Goal: Task Accomplishment & Management: Use online tool/utility

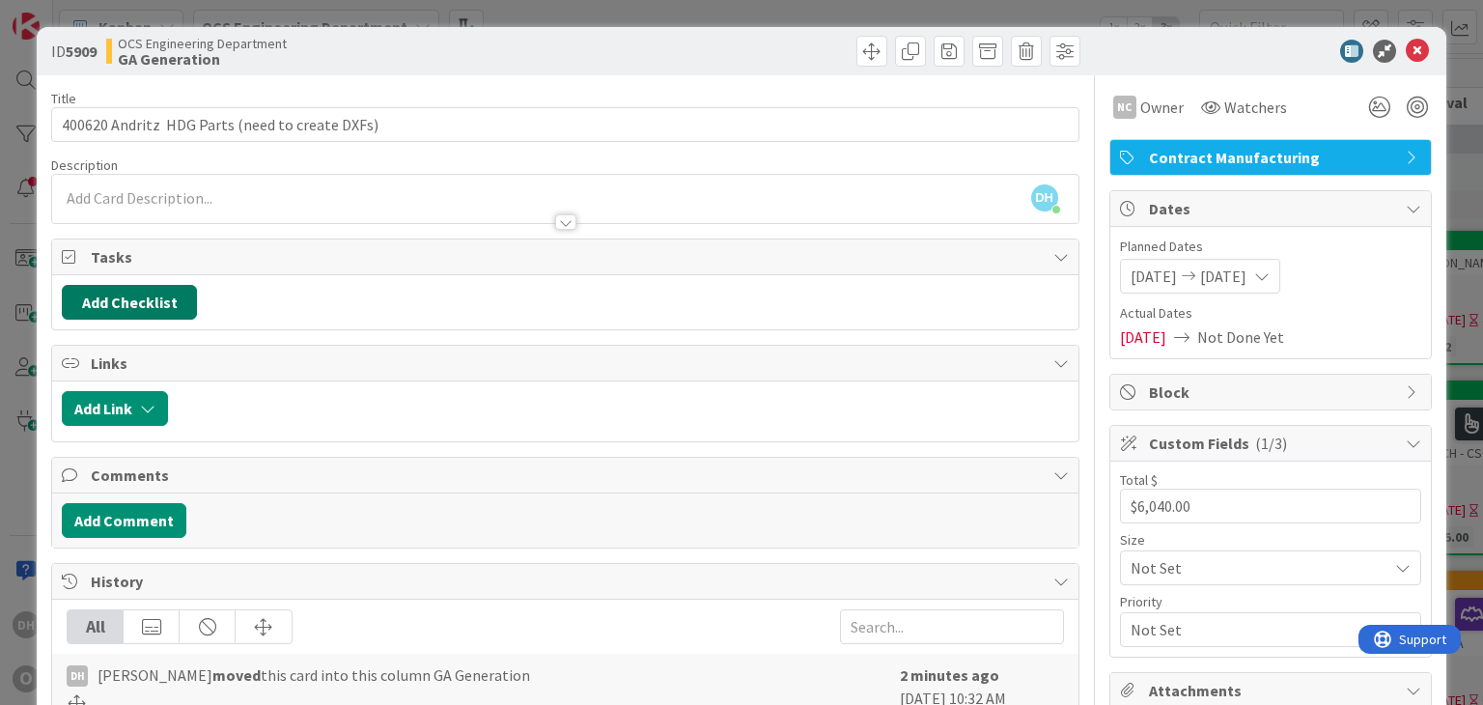
scroll to position [97, 0]
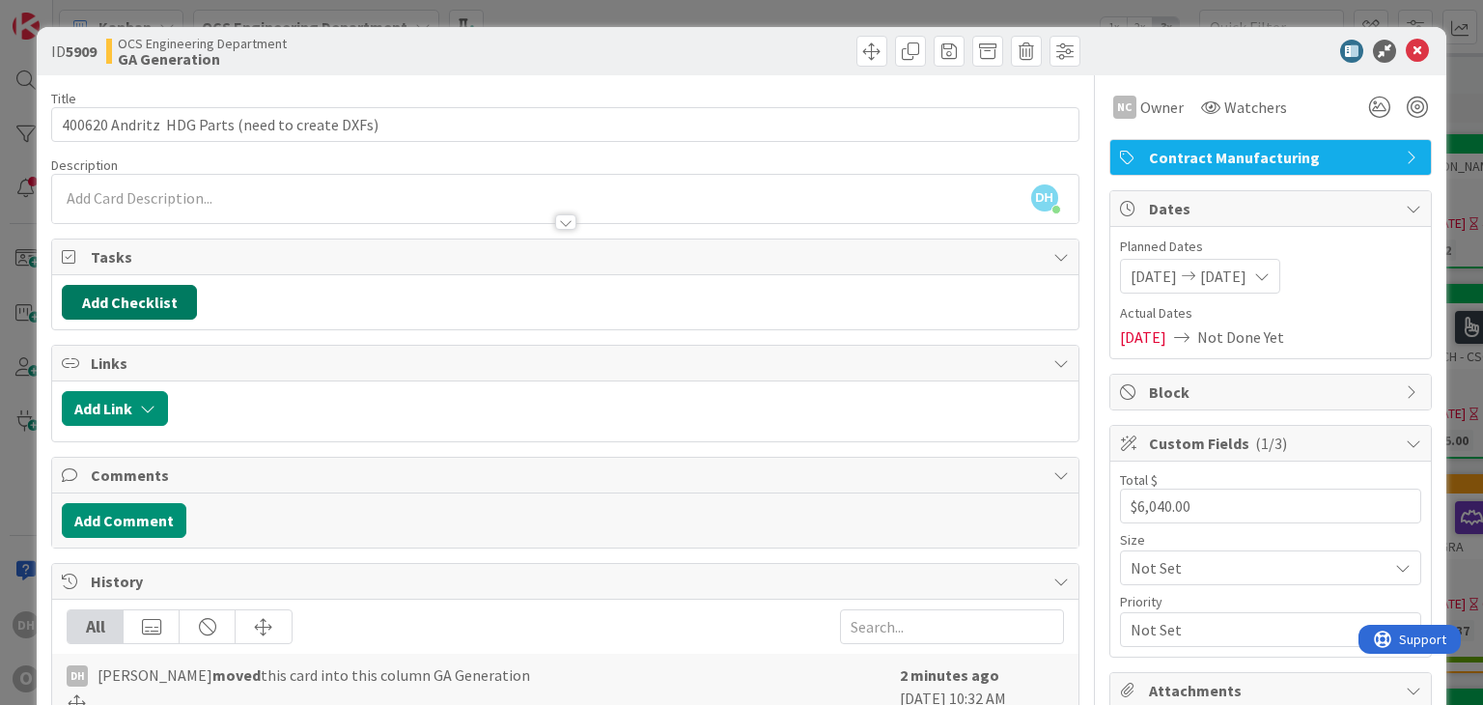
click at [165, 295] on button "Add Checklist" at bounding box center [129, 302] width 135 height 35
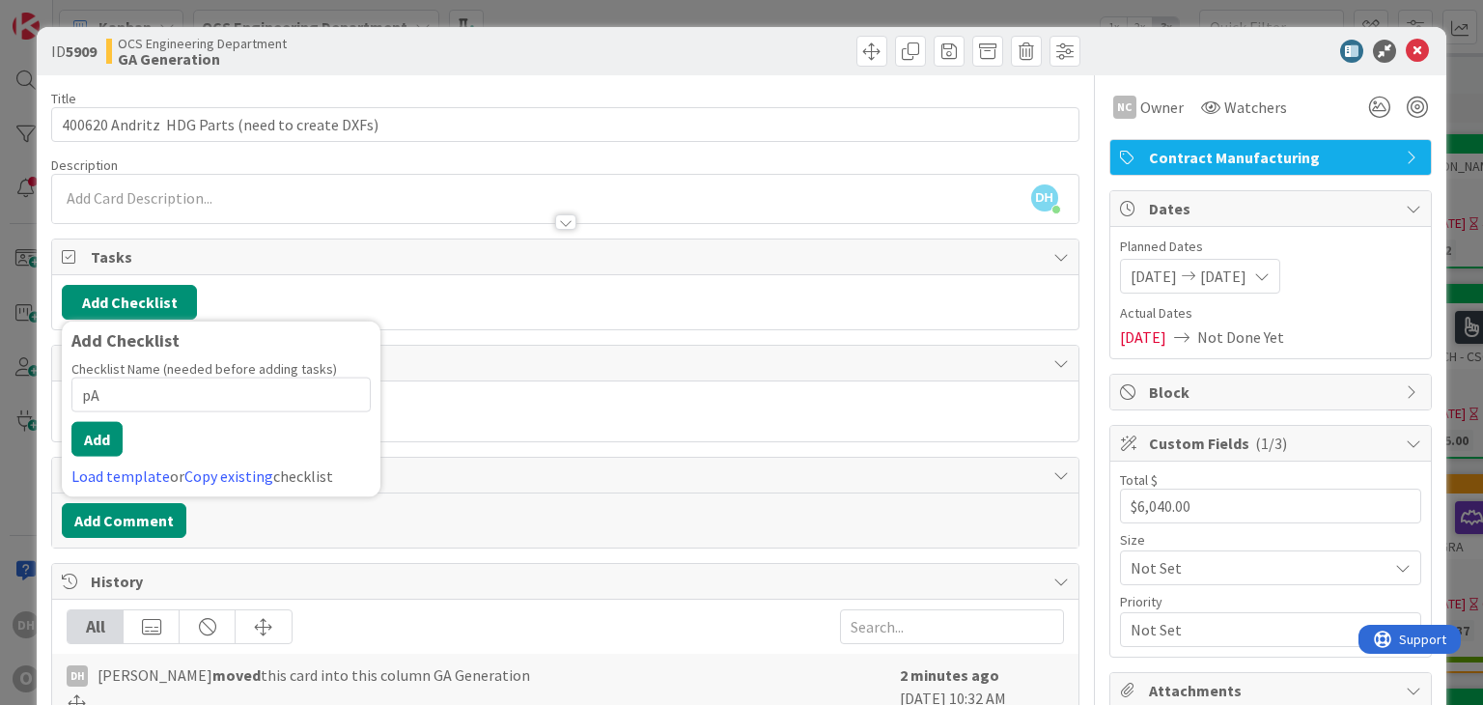
type input "p"
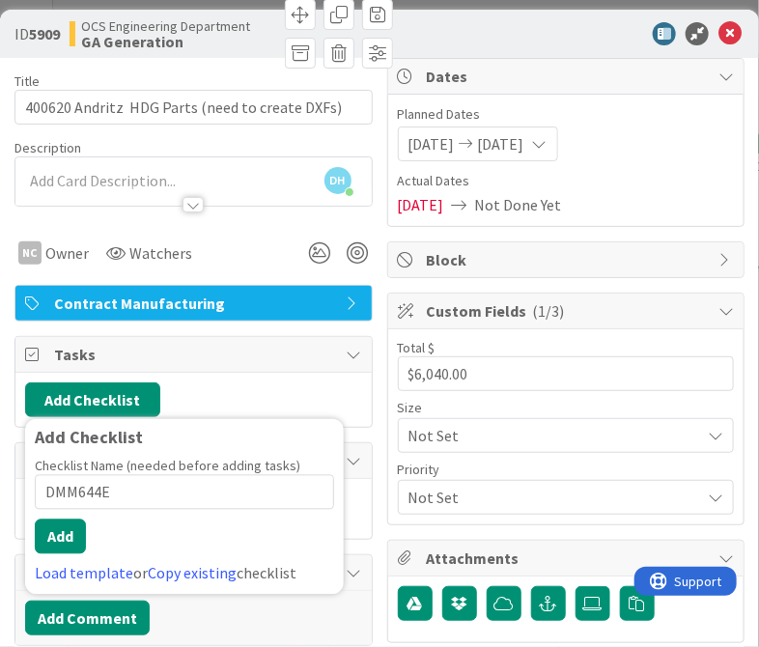
type input "DMM644E"
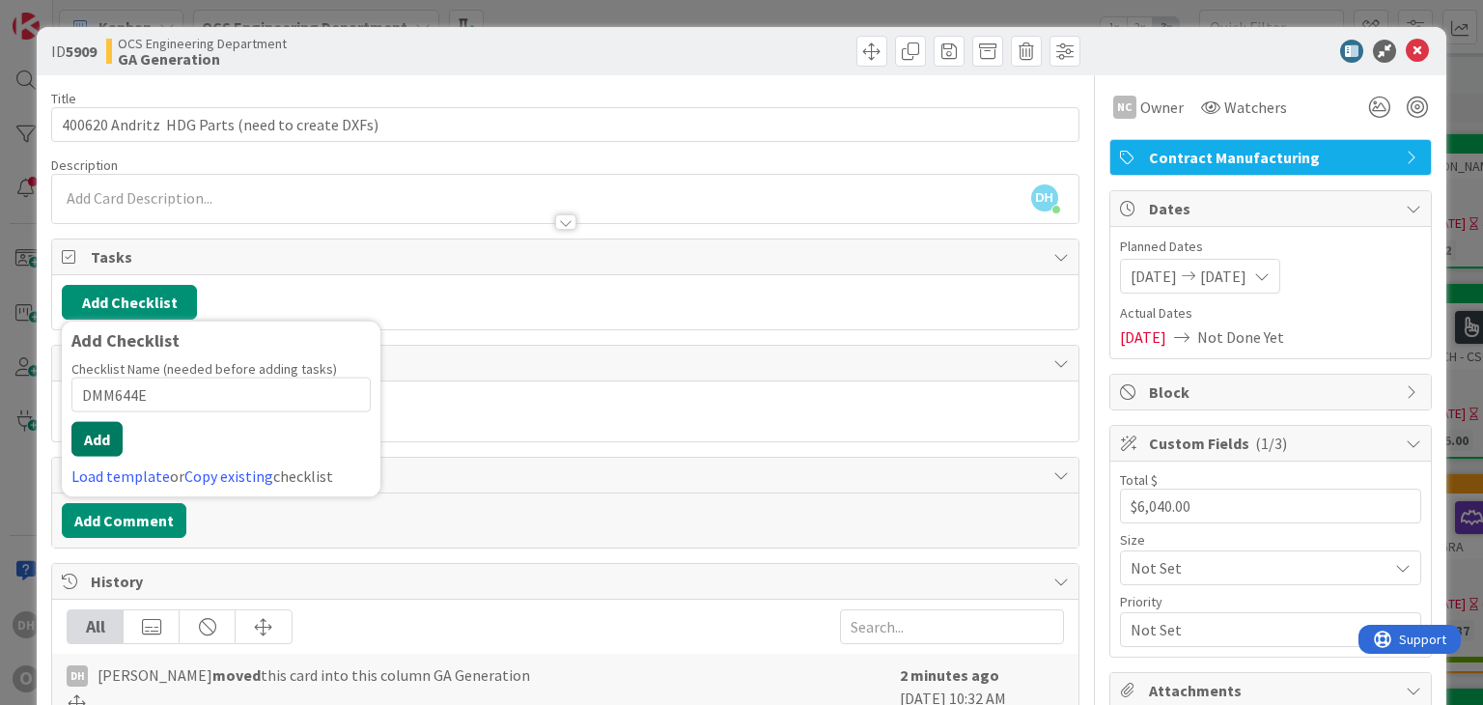
click at [98, 434] on button "Add" at bounding box center [96, 439] width 51 height 35
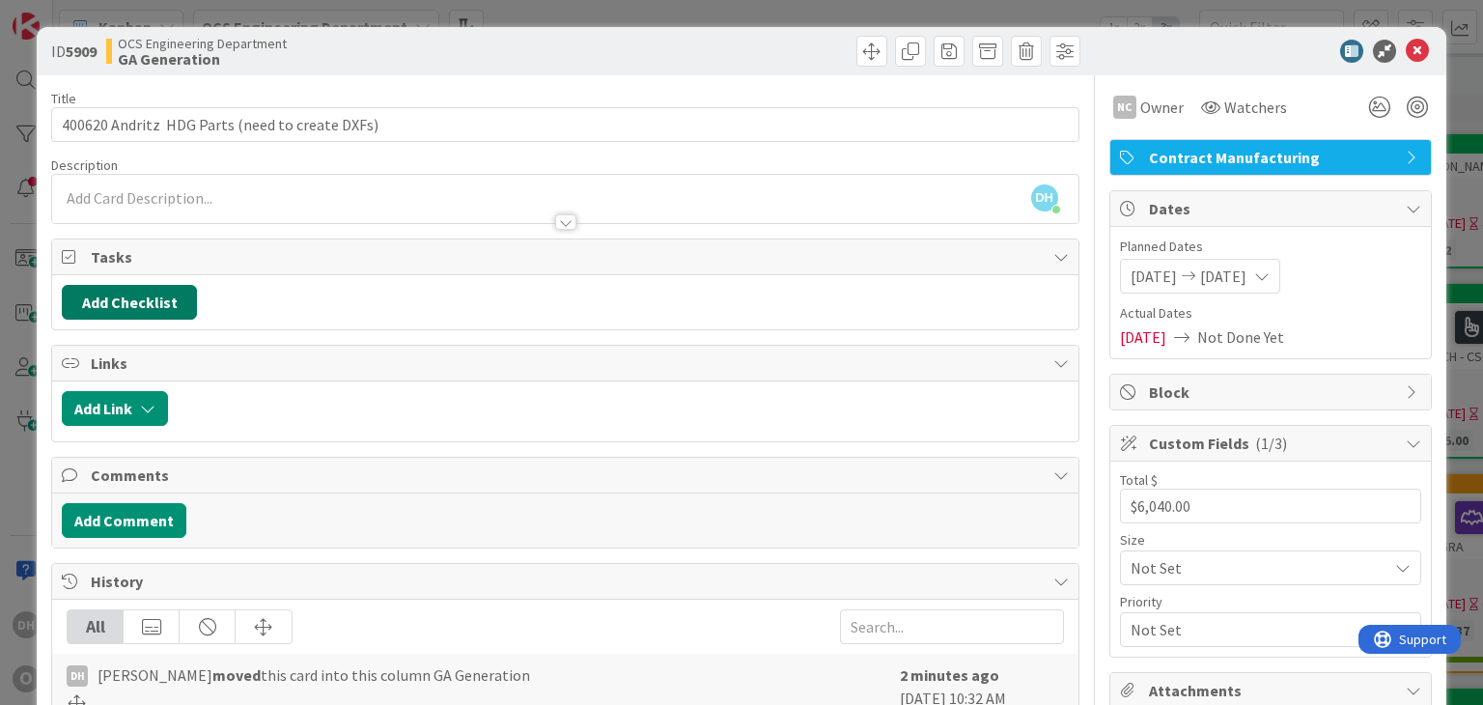
click at [160, 302] on button "Add Checklist" at bounding box center [129, 302] width 135 height 35
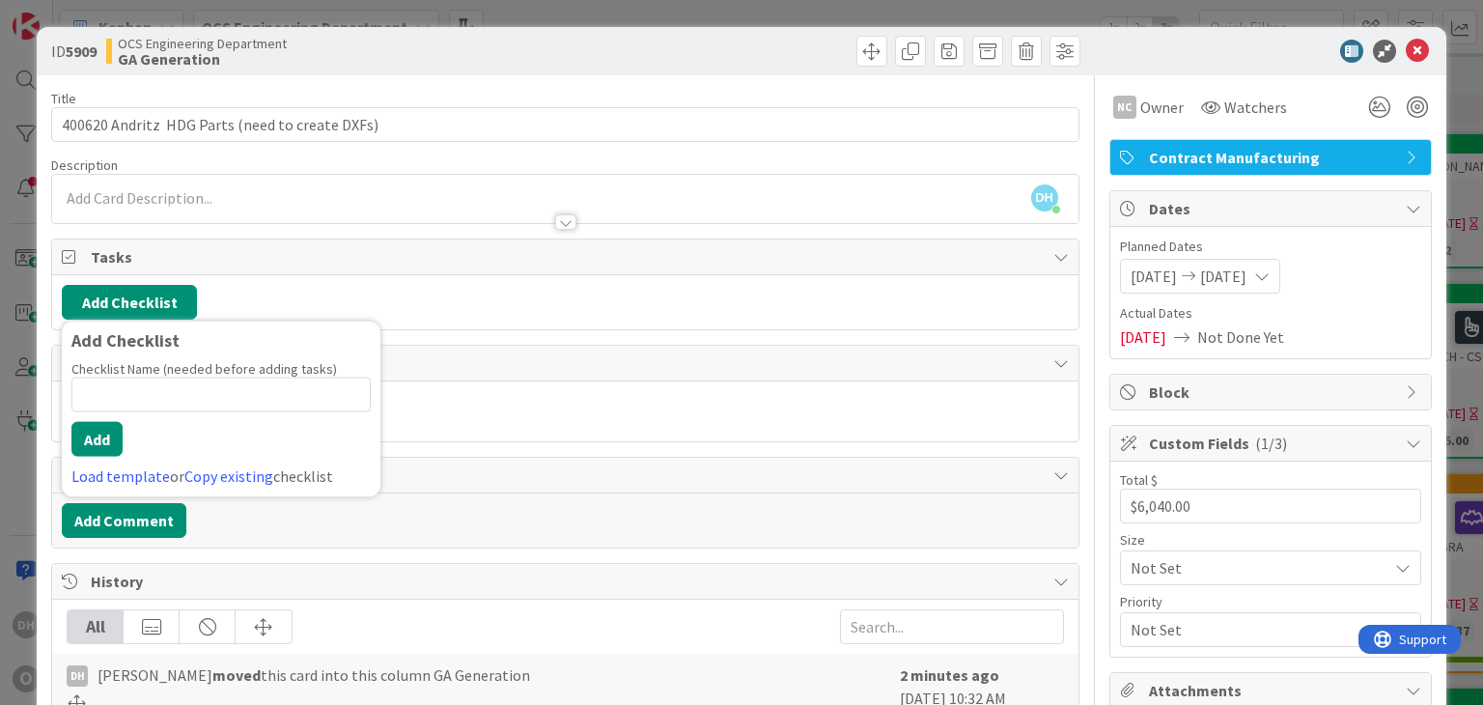
click at [132, 399] on input at bounding box center [220, 395] width 299 height 35
type input "DMM644E"
click at [94, 439] on button "Add" at bounding box center [96, 439] width 51 height 35
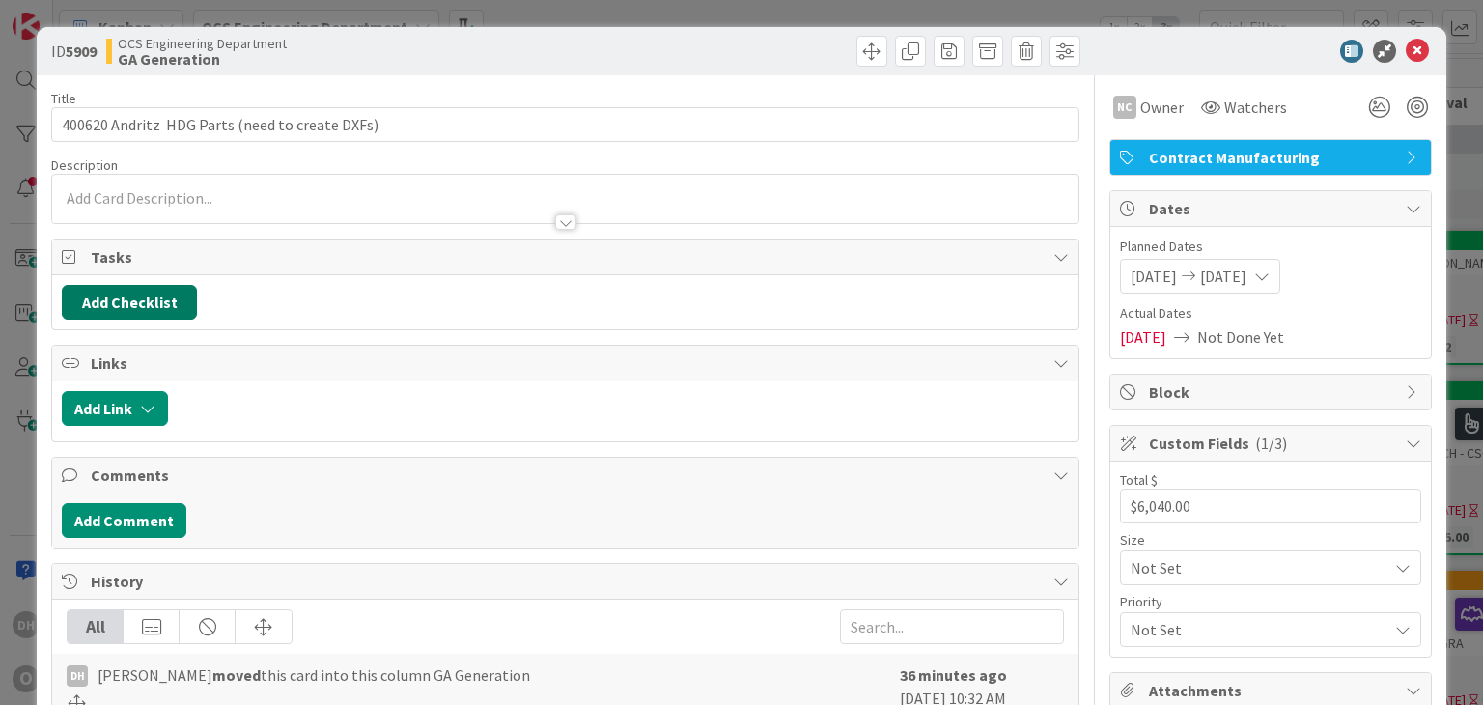
click at [98, 294] on button "Add Checklist" at bounding box center [129, 302] width 135 height 35
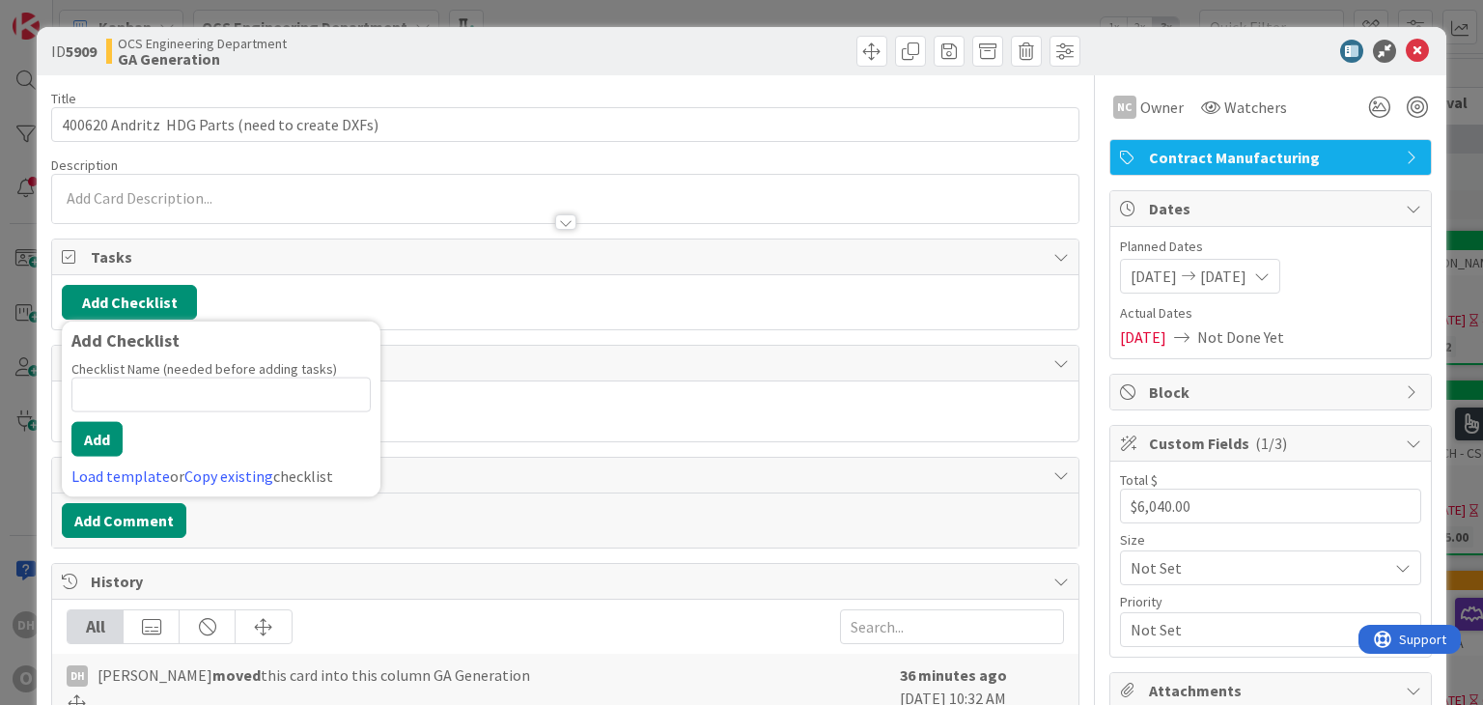
click at [174, 383] on input at bounding box center [220, 395] width 299 height 35
type input "DMM644E"
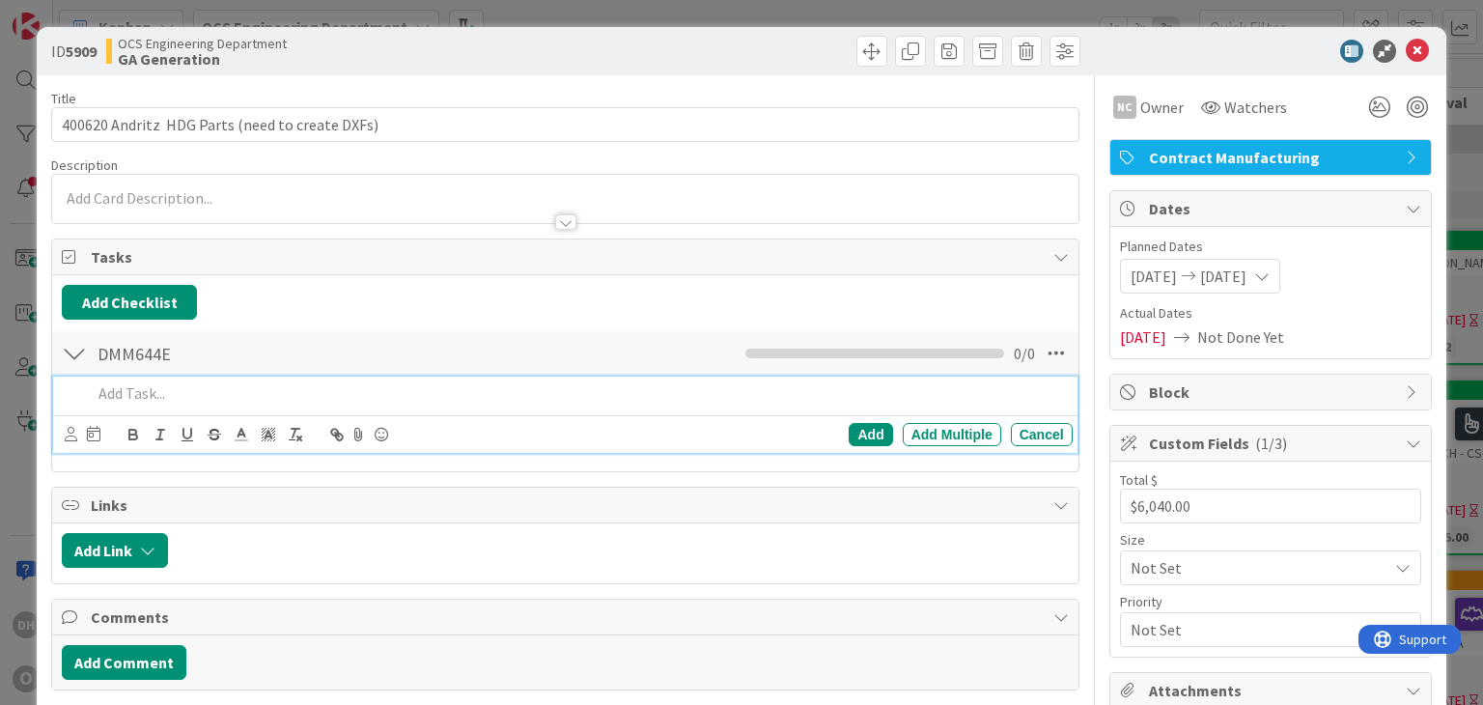
click at [163, 387] on p at bounding box center [578, 393] width 972 height 22
click at [915, 426] on div "Add Multiple" at bounding box center [952, 434] width 98 height 23
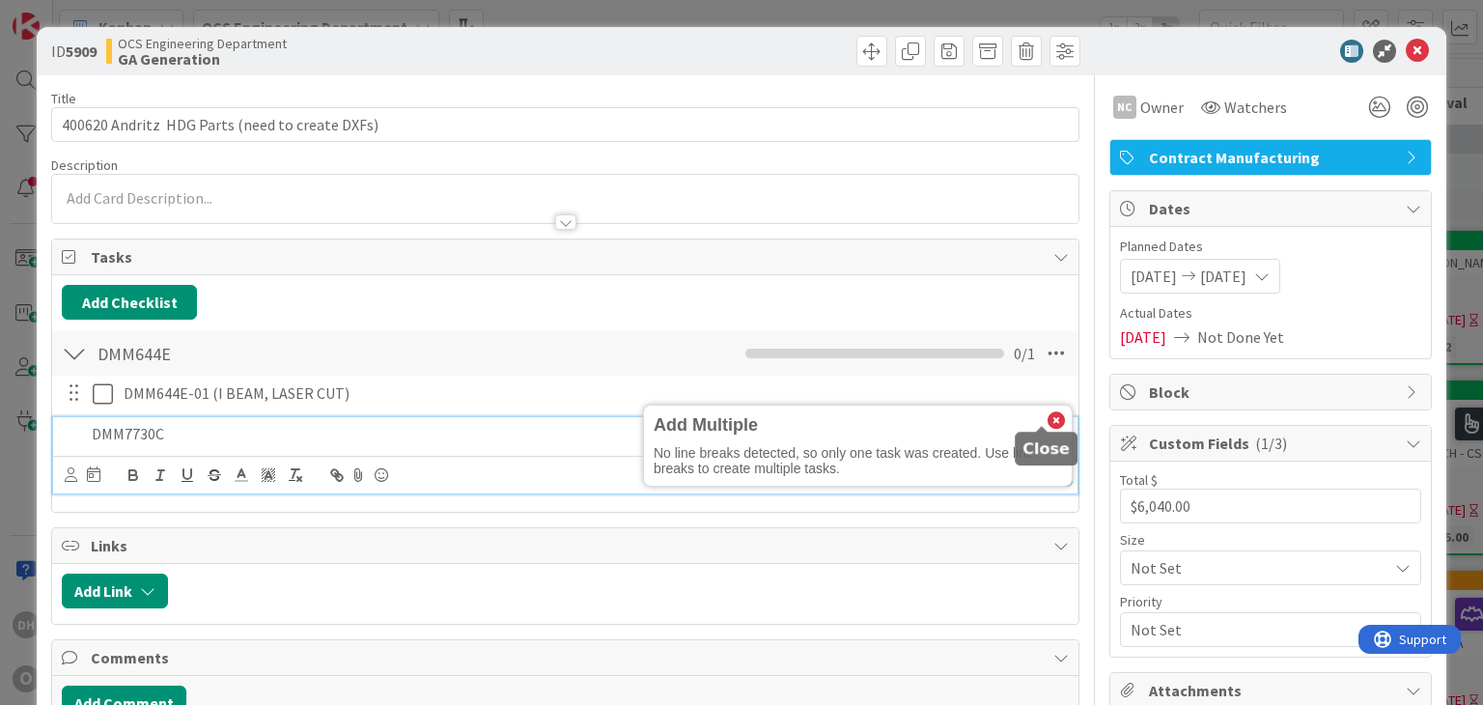
click at [1048, 416] on icon at bounding box center [1056, 420] width 17 height 17
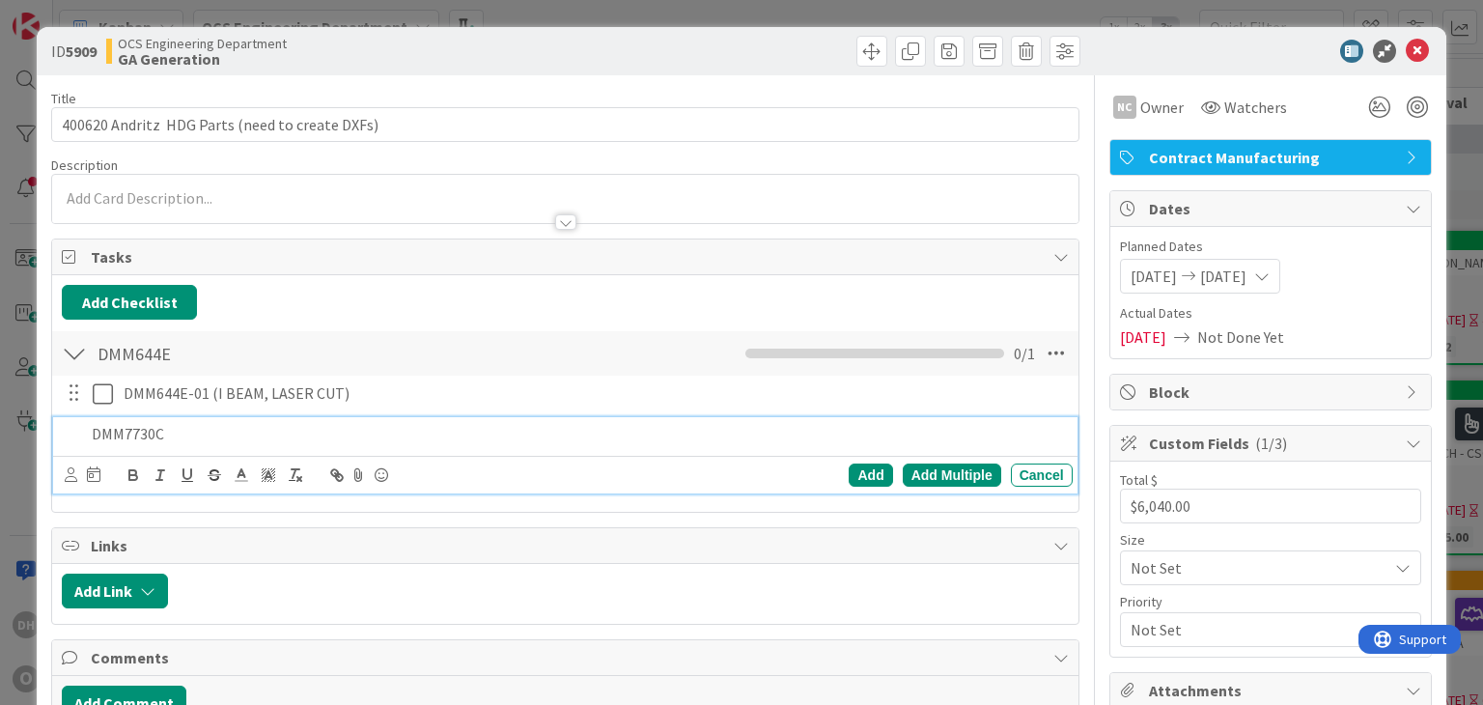
click at [655, 431] on p "DMM7730C" at bounding box center [578, 434] width 972 height 22
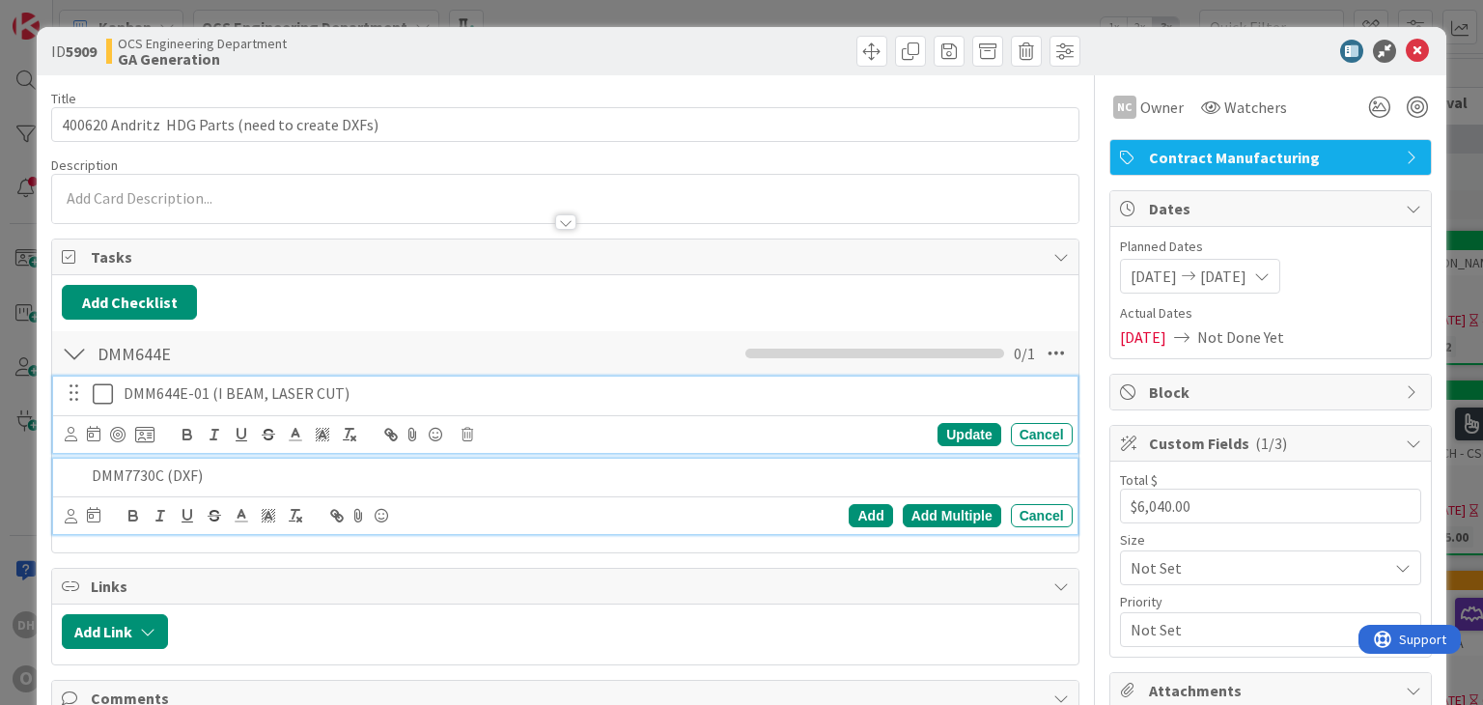
click at [332, 389] on p "DMM644E-01 (I BEAM, LASER CUT)" at bounding box center [595, 393] width 942 height 22
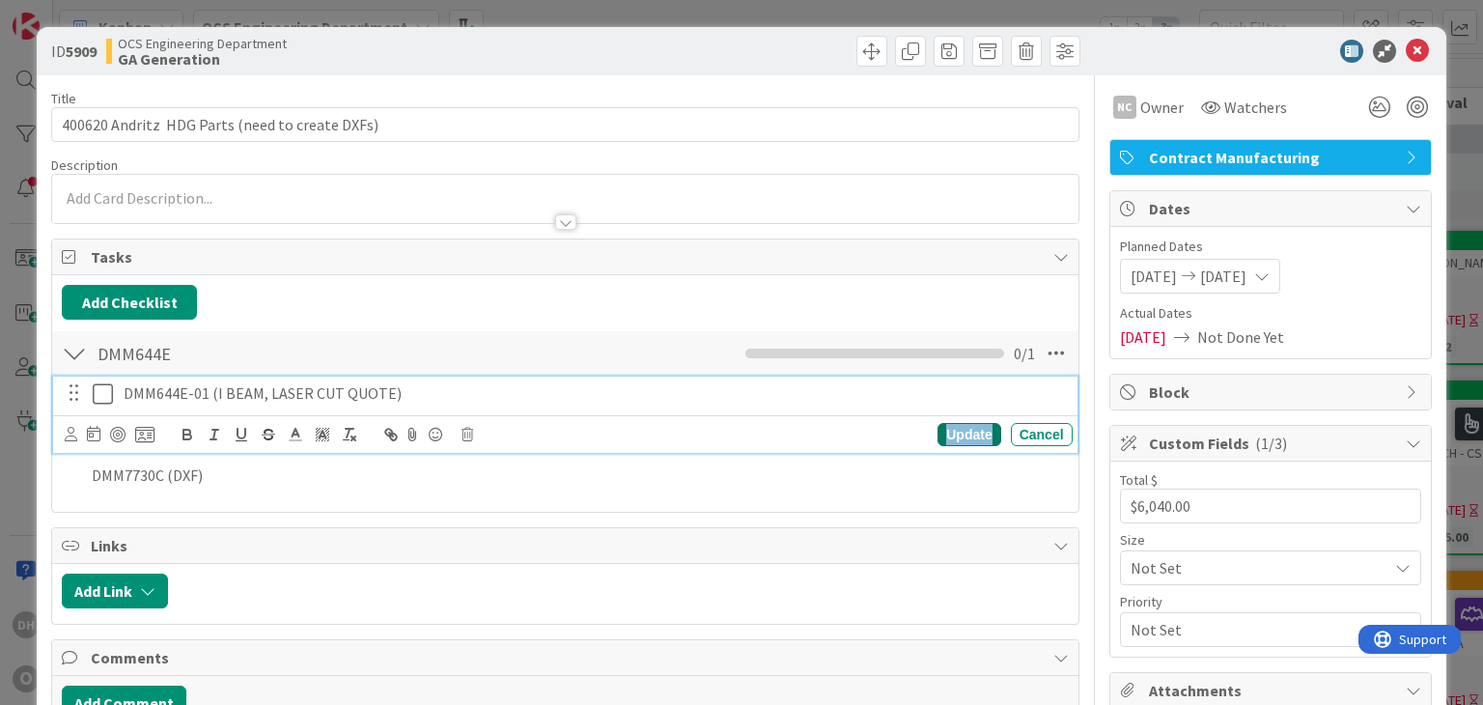
click at [968, 435] on div "Update" at bounding box center [969, 434] width 63 height 23
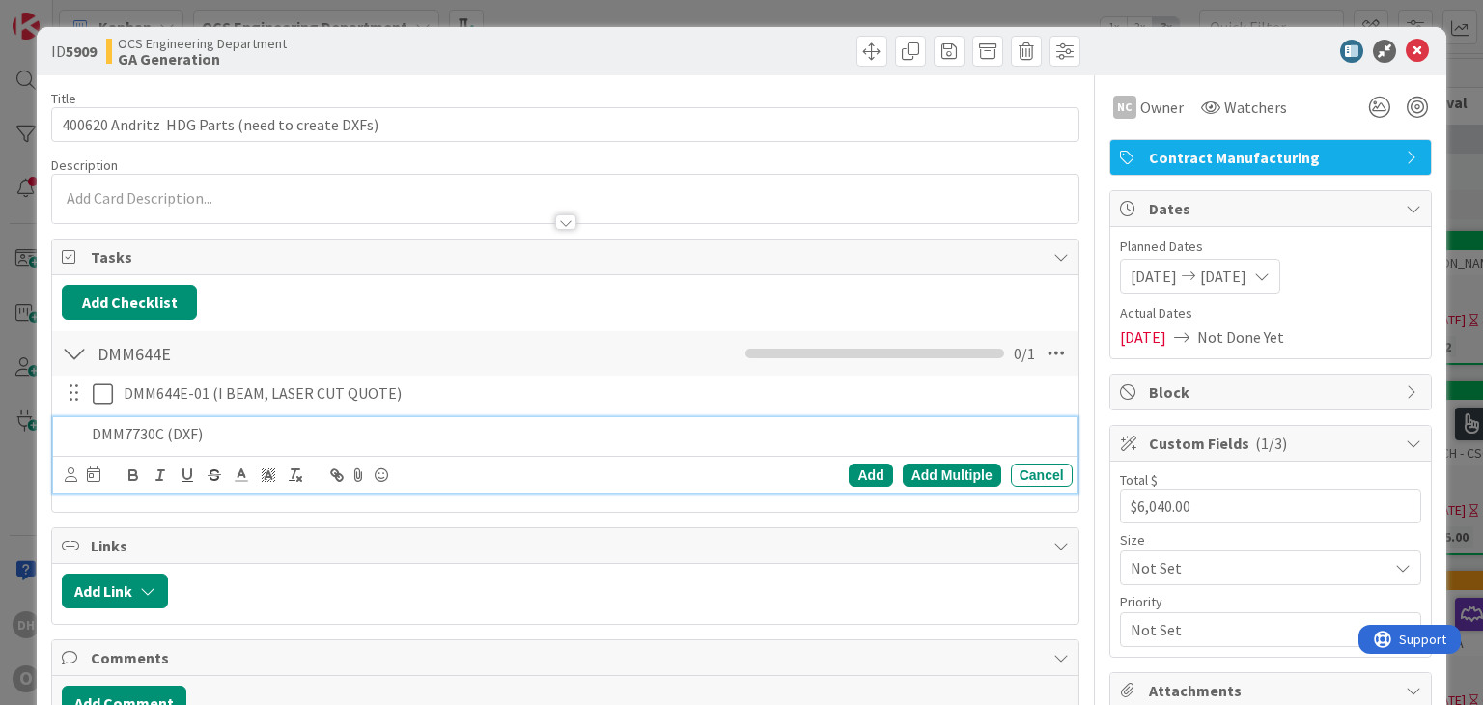
click at [310, 435] on p "DMM7730C (DXF)" at bounding box center [578, 434] width 972 height 22
click at [865, 474] on div "Add" at bounding box center [870, 475] width 43 height 23
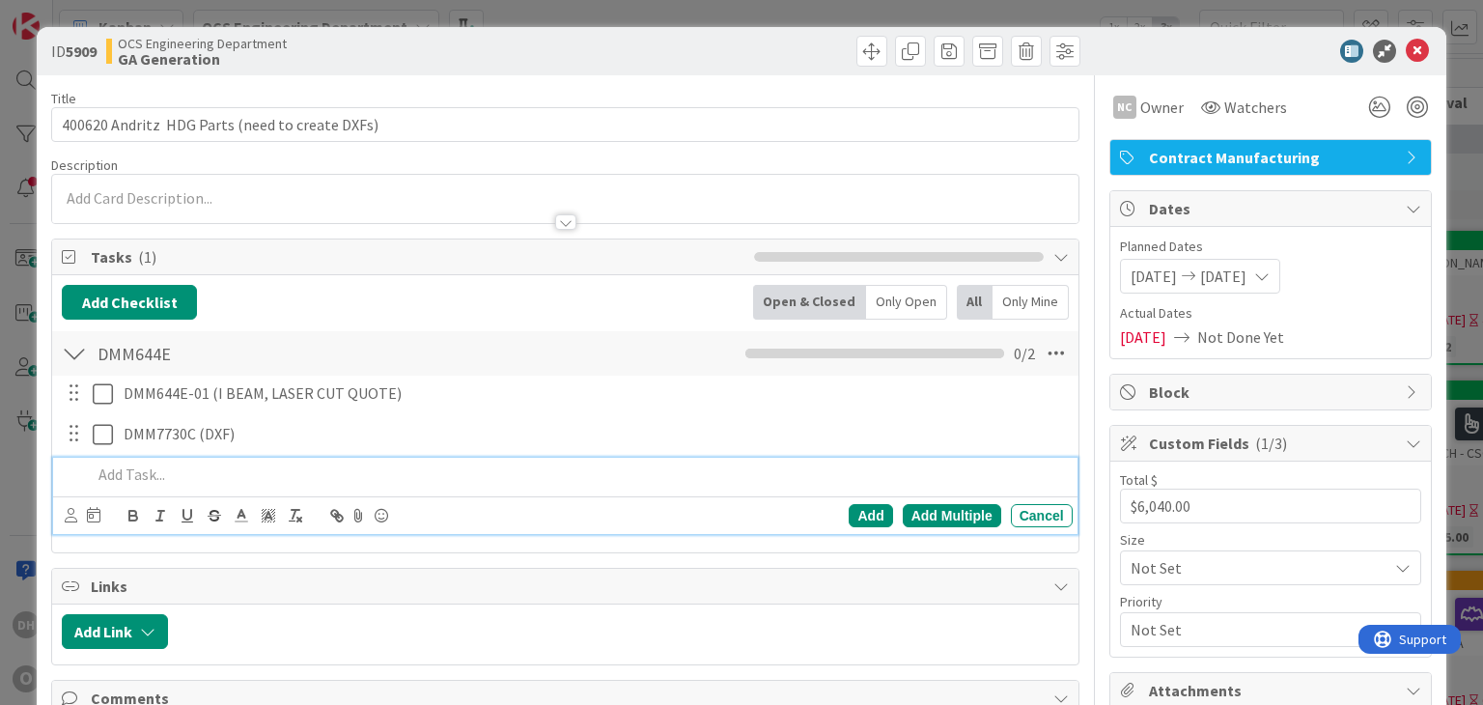
click at [116, 471] on p at bounding box center [578, 475] width 972 height 22
click at [877, 519] on div "Add" at bounding box center [870, 515] width 43 height 23
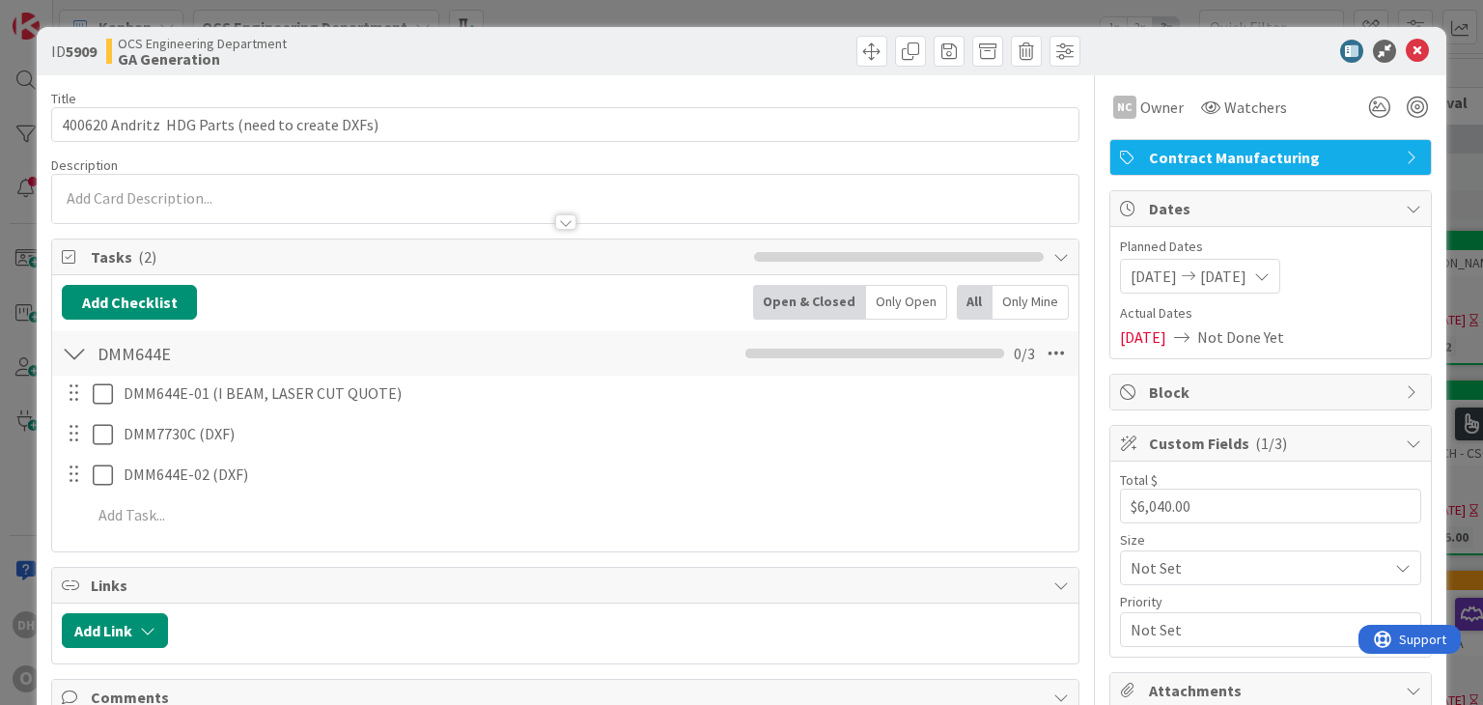
drag, startPoint x: 60, startPoint y: 343, endPoint x: 72, endPoint y: 345, distance: 12.7
click at [61, 343] on div "DMM644E Checklist Name 7 / 64 DMM644E 0 / 3" at bounding box center [565, 353] width 1026 height 44
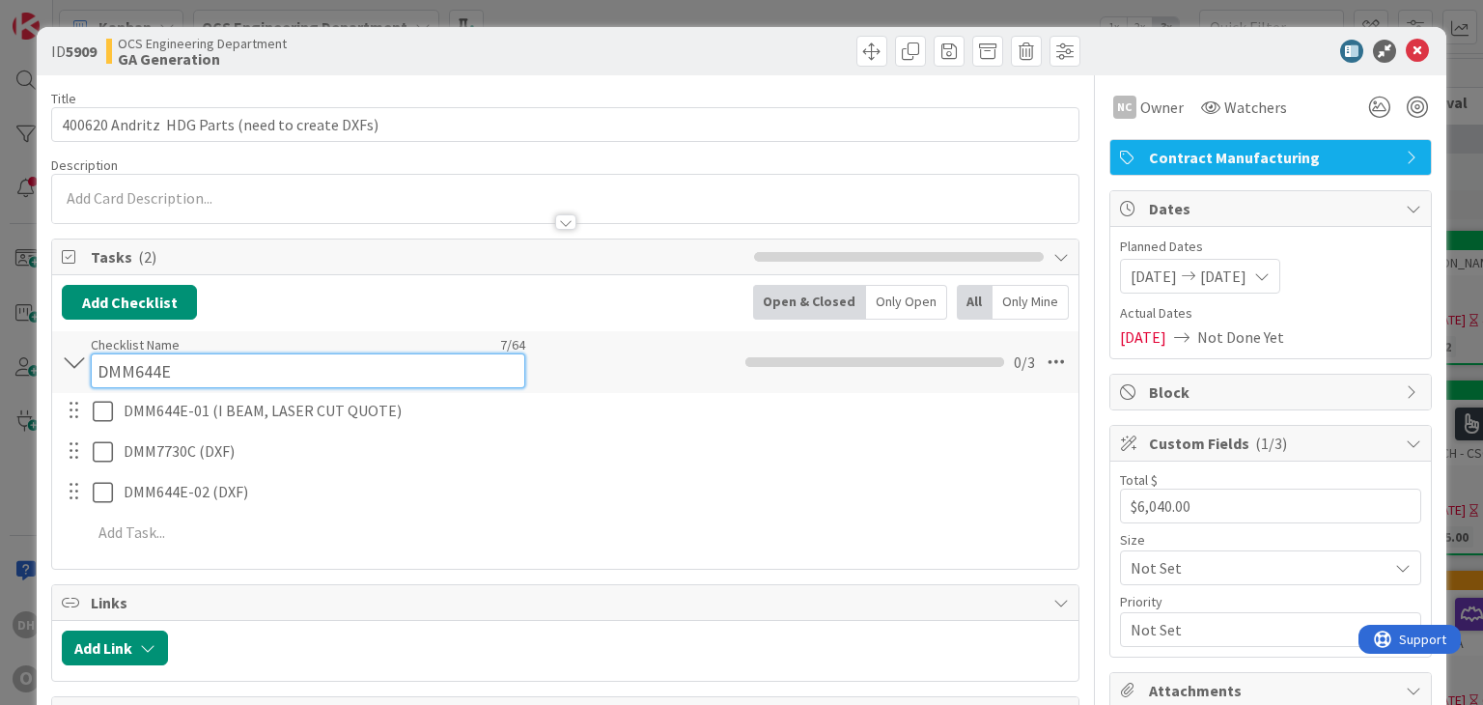
click at [216, 358] on input "DMM644E" at bounding box center [308, 370] width 435 height 35
drag, startPoint x: 209, startPoint y: 359, endPoint x: 95, endPoint y: 378, distance: 115.4
click at [95, 378] on input "DMM644E" at bounding box center [308, 370] width 435 height 35
type input "300059622"
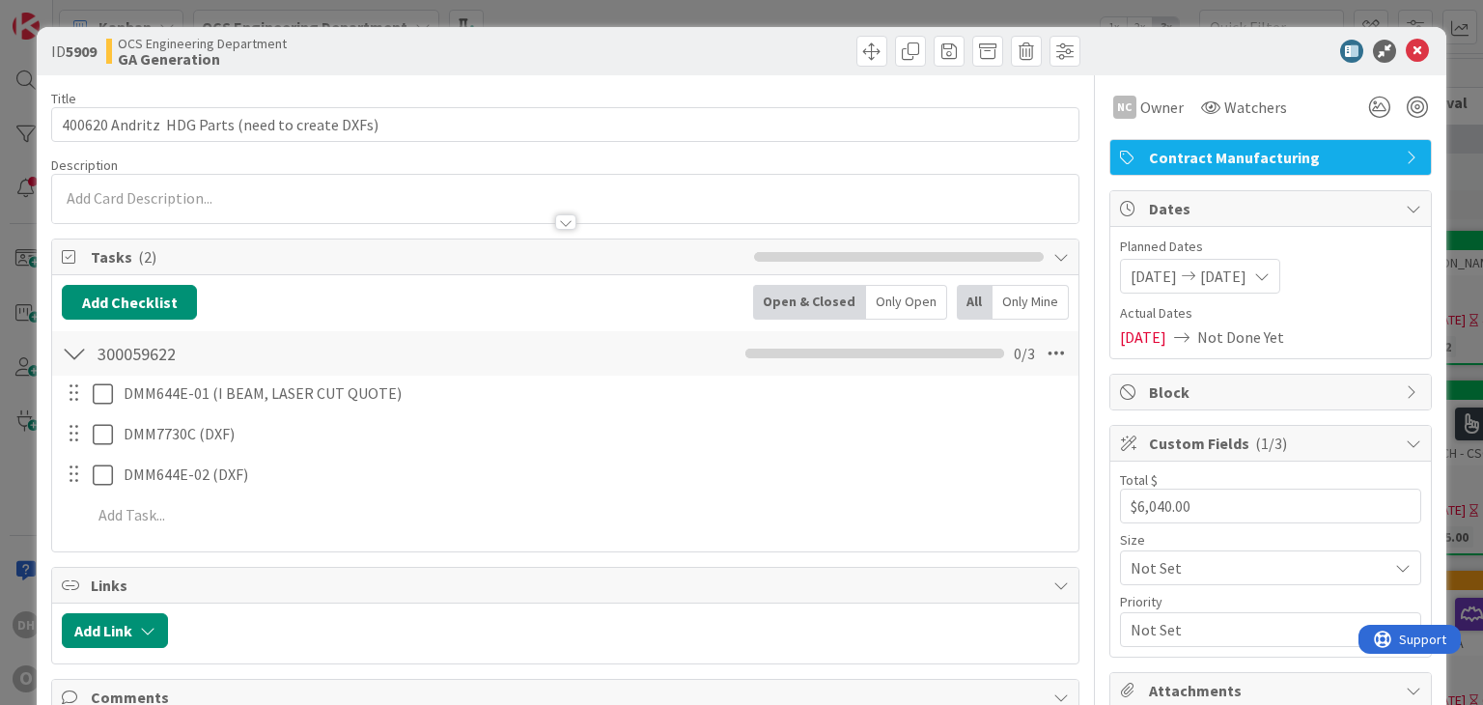
click at [125, 559] on div "Title 47 / 128 400620 Andritz HDG Parts (need to create DXFs) Description NC Ow…" at bounding box center [564, 679] width 1027 height 1209
click at [110, 296] on button "Add Checklist" at bounding box center [129, 302] width 135 height 35
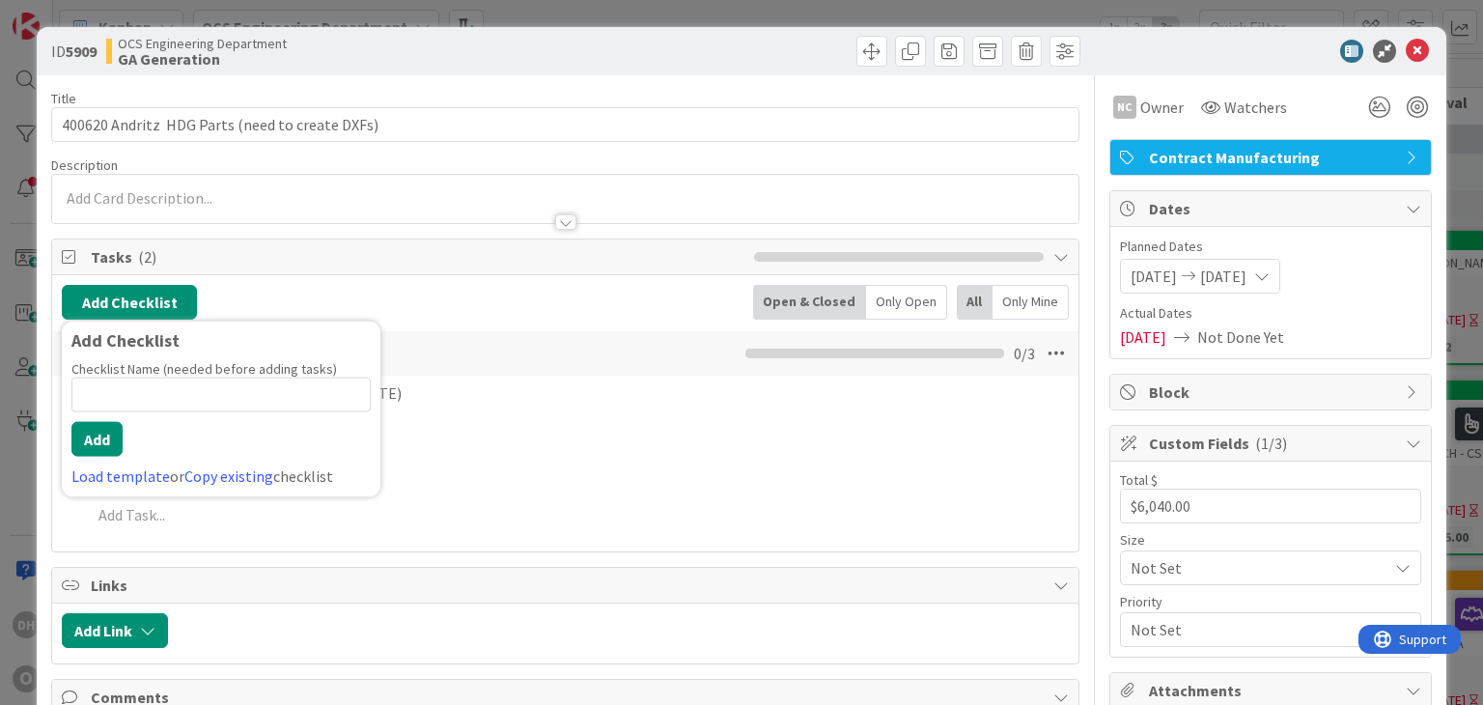
click at [469, 604] on div "Add Link" at bounding box center [565, 634] width 1026 height 60
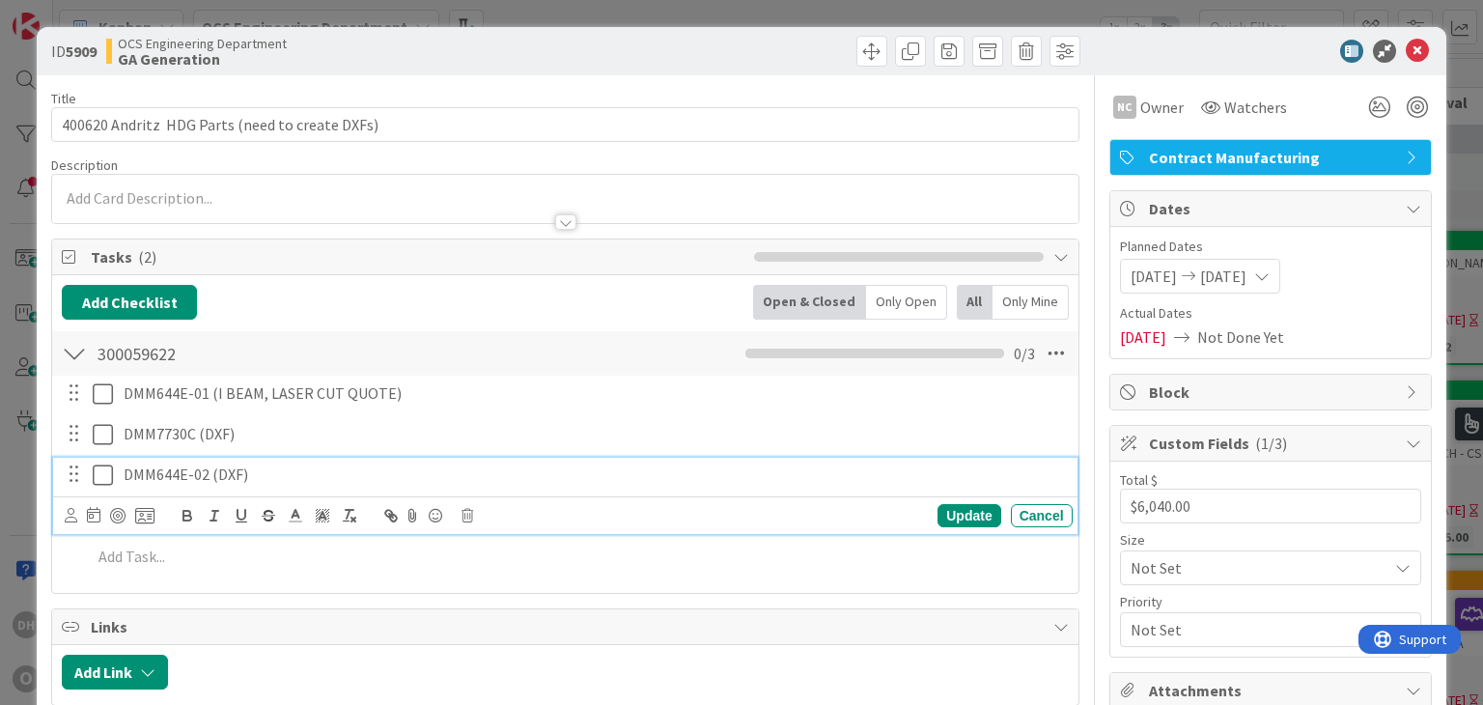
click at [96, 476] on icon at bounding box center [103, 475] width 20 height 23
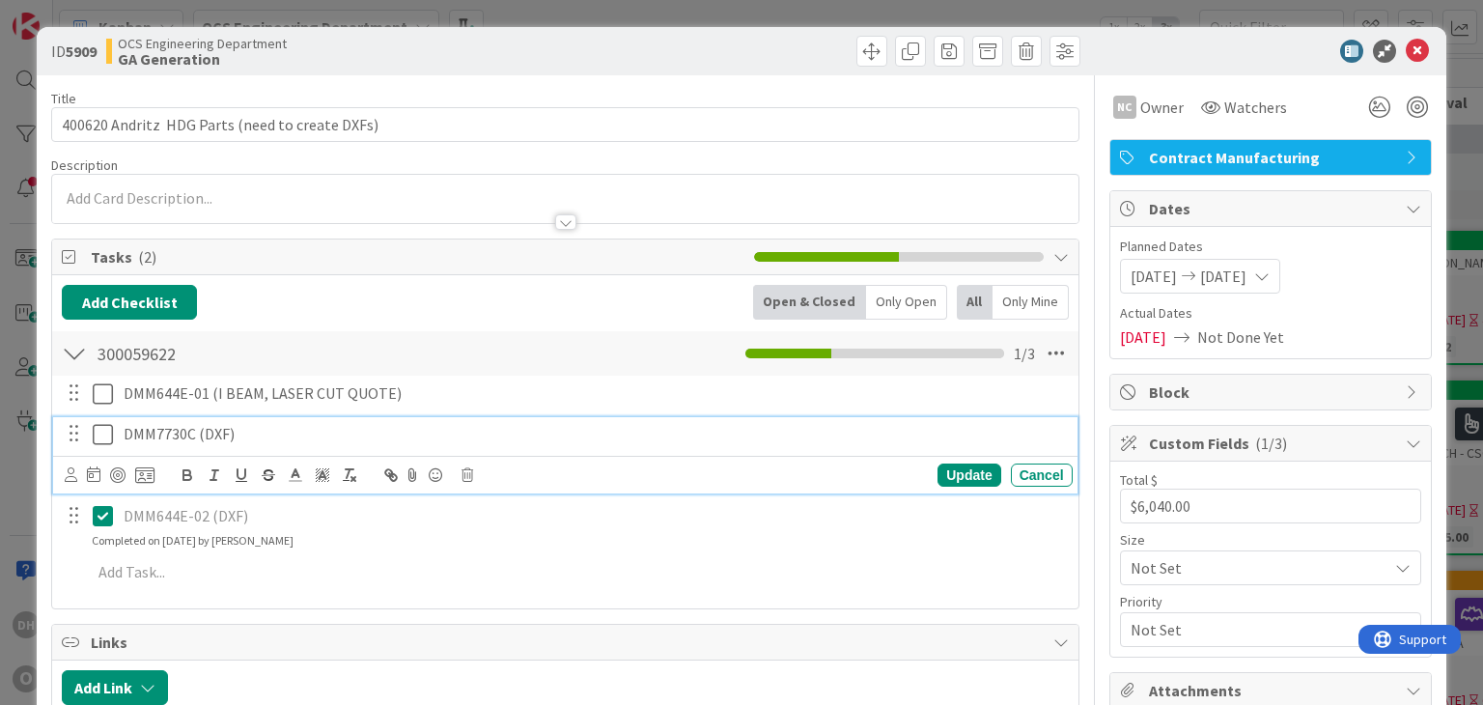
click at [100, 438] on icon at bounding box center [103, 434] width 20 height 23
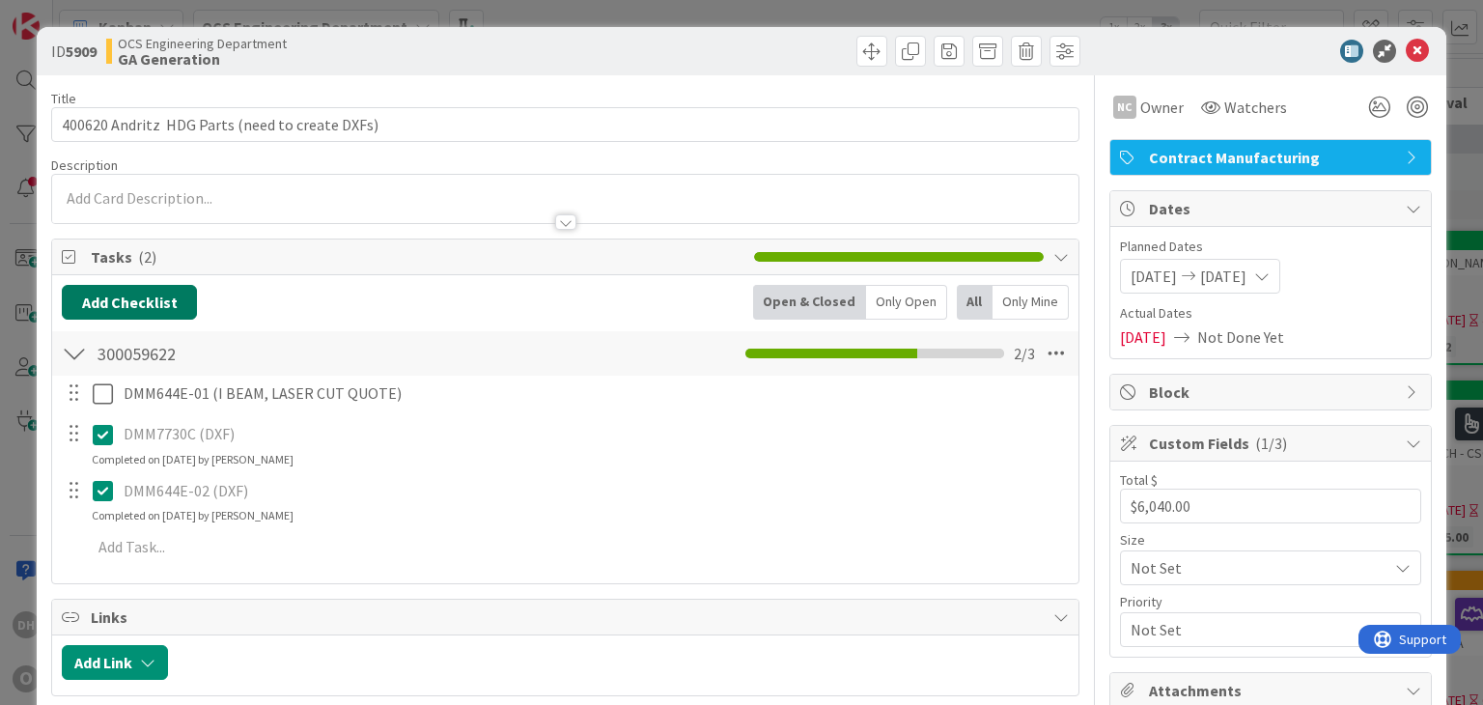
click at [137, 316] on button "Add Checklist" at bounding box center [129, 302] width 135 height 35
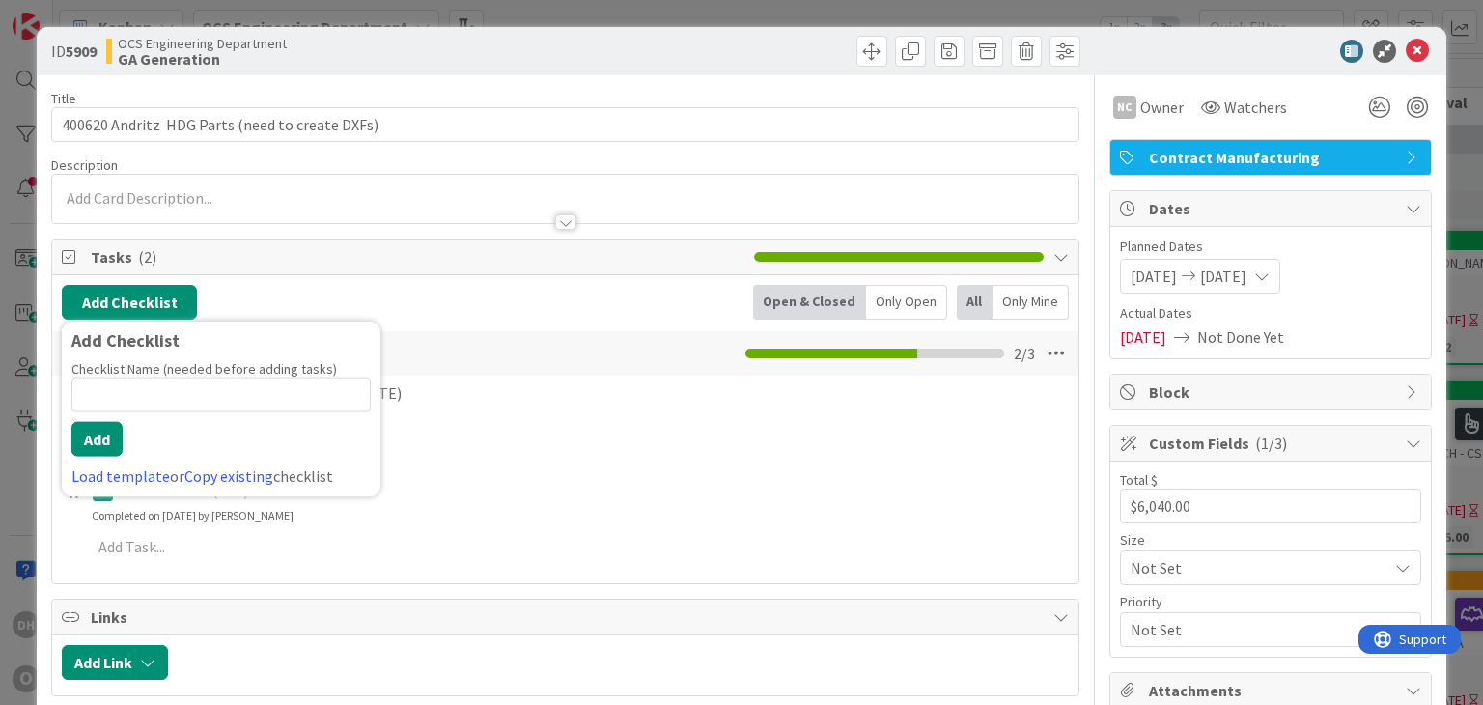
click at [164, 403] on input at bounding box center [220, 395] width 299 height 35
click at [171, 399] on input at bounding box center [220, 395] width 299 height 35
type input "131408403"
click at [109, 427] on button "Add" at bounding box center [96, 439] width 51 height 35
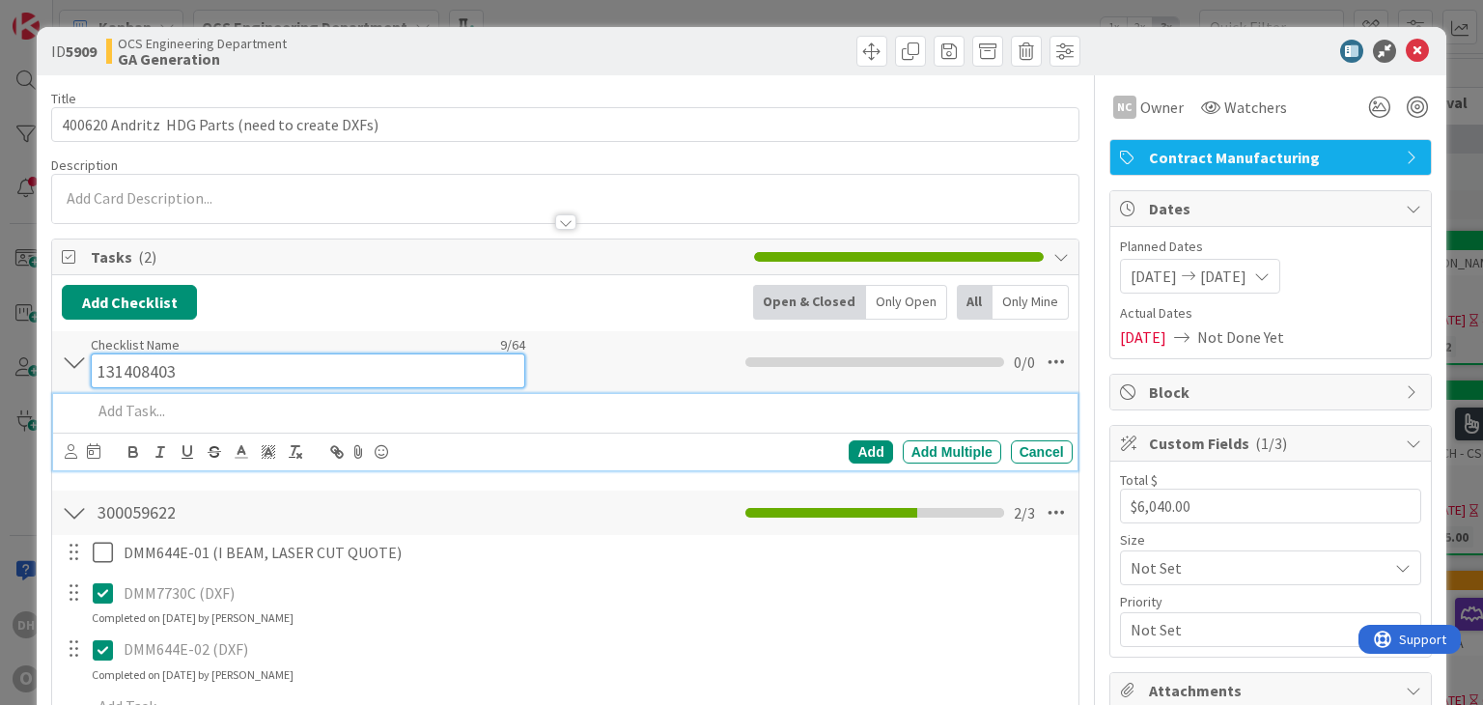
click at [151, 342] on div "Checklist Name 9 / 64 131408403" at bounding box center [308, 362] width 435 height 52
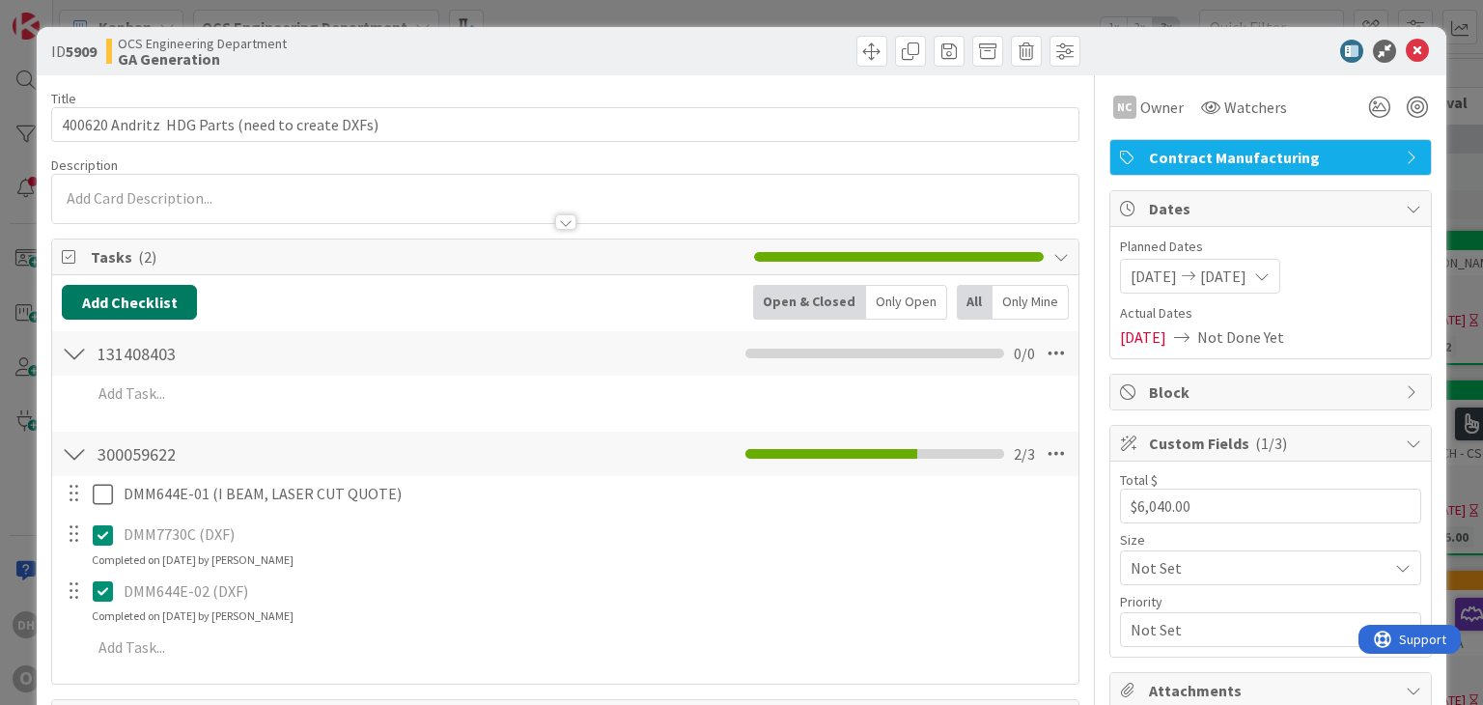
click at [138, 287] on button "Add Checklist" at bounding box center [129, 302] width 135 height 35
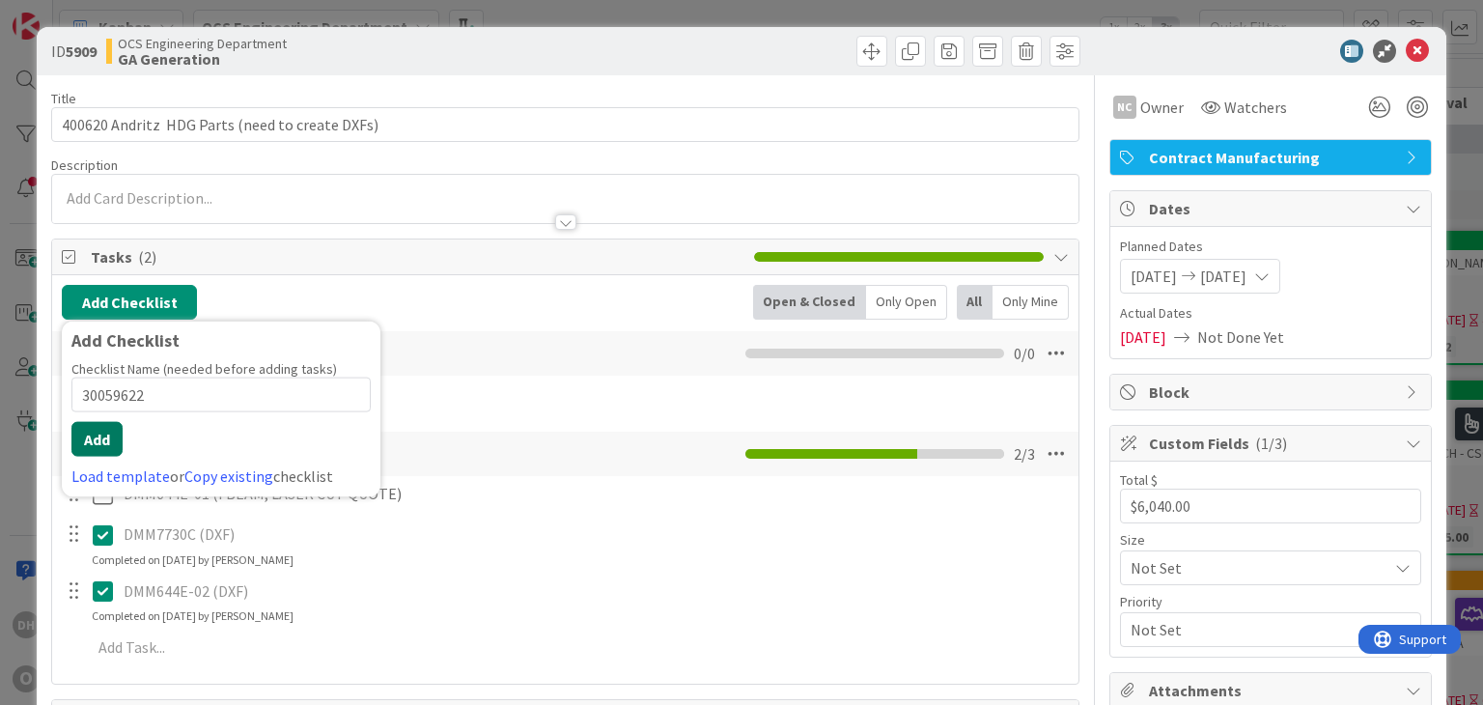
type input "30059622"
click at [98, 438] on button "Add" at bounding box center [96, 439] width 51 height 35
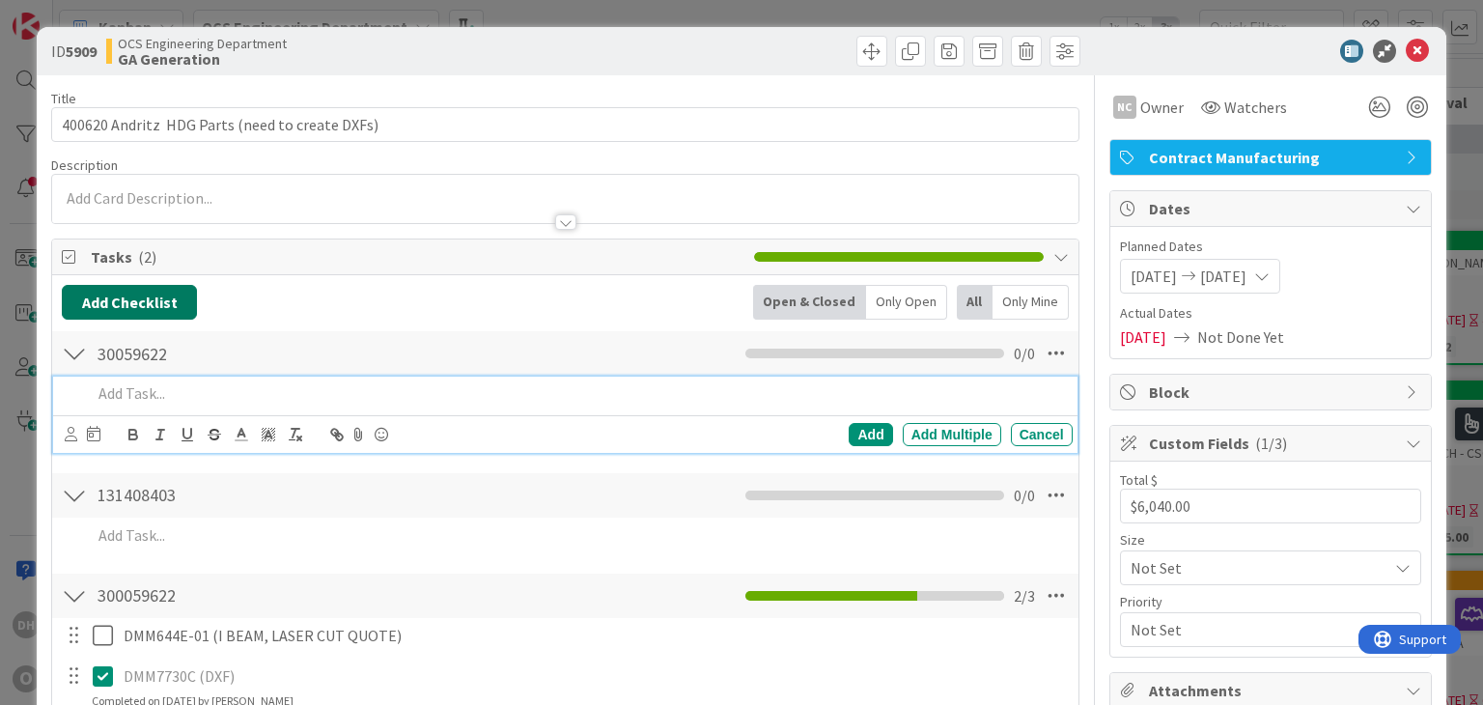
click at [170, 299] on button "Add Checklist" at bounding box center [129, 302] width 135 height 35
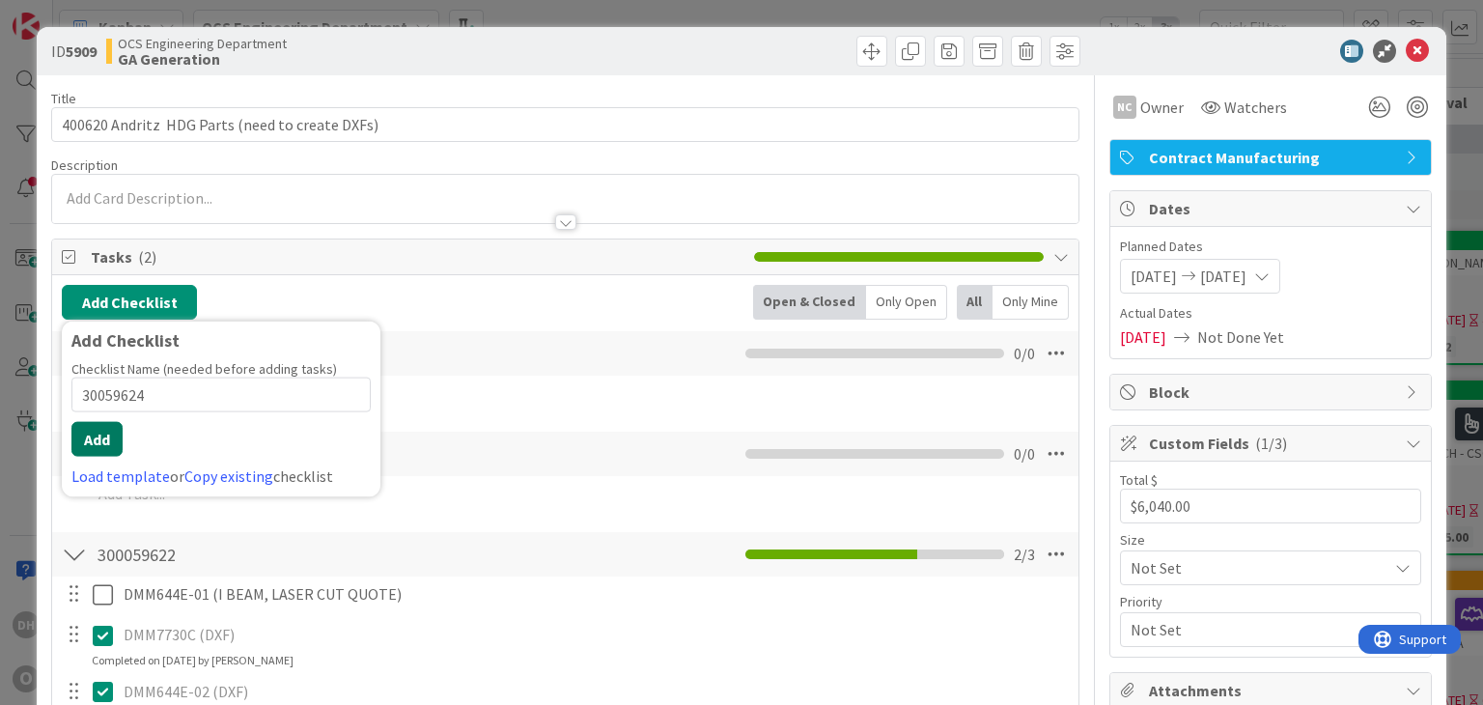
type input "30059624"
click at [112, 445] on button "Add" at bounding box center [96, 439] width 51 height 35
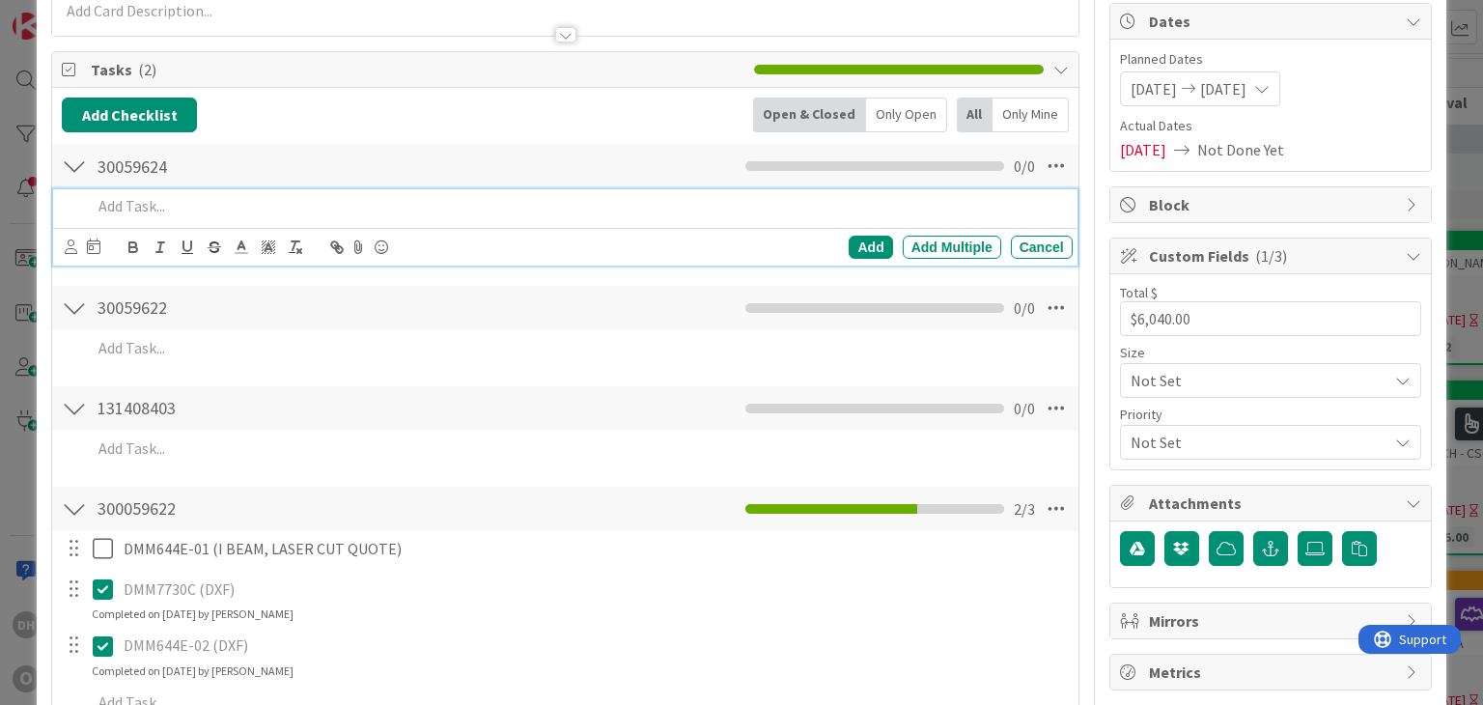
scroll to position [193, 0]
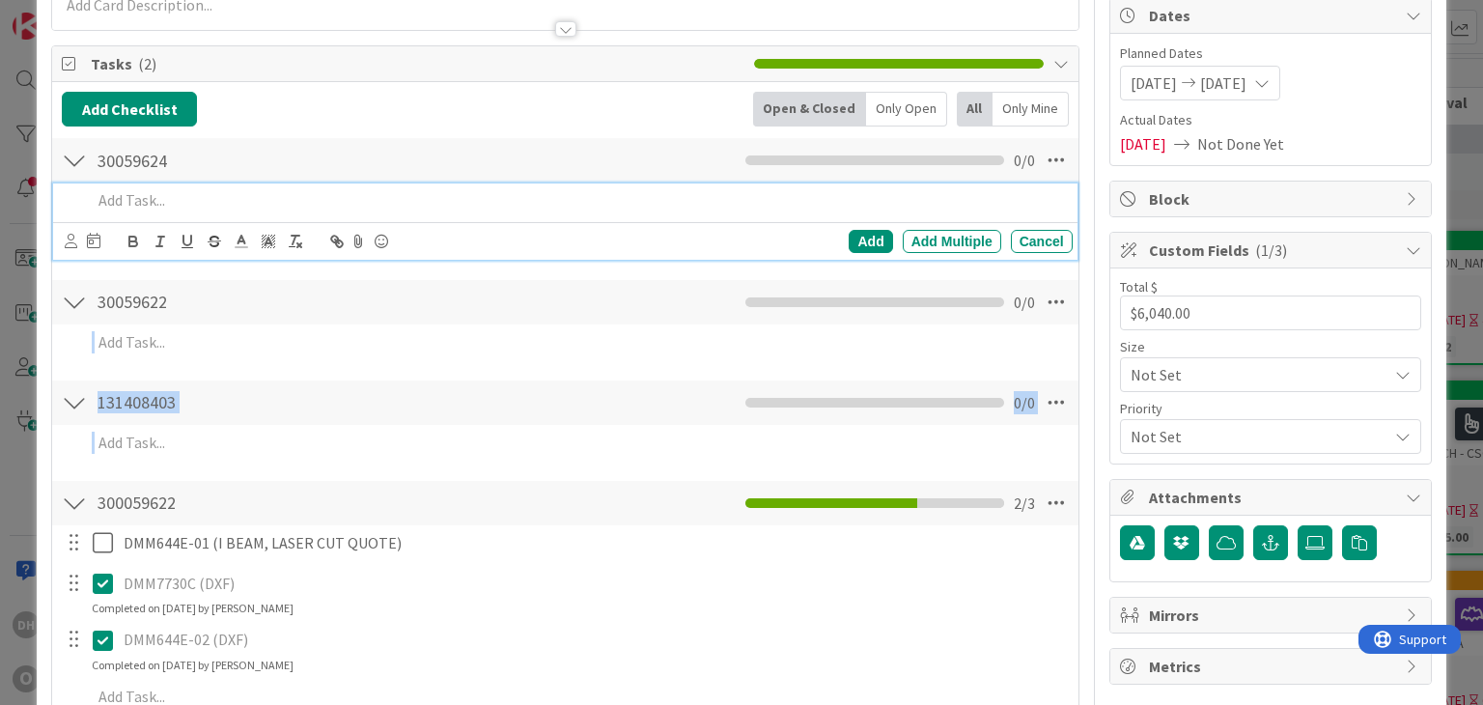
drag, startPoint x: 78, startPoint y: 500, endPoint x: 79, endPoint y: 347, distance: 153.5
click at [79, 347] on div "Add Checklist Back Open & Closed Only Open All Only Mine 30059624 Checklist Nam…" at bounding box center [565, 408] width 1006 height 632
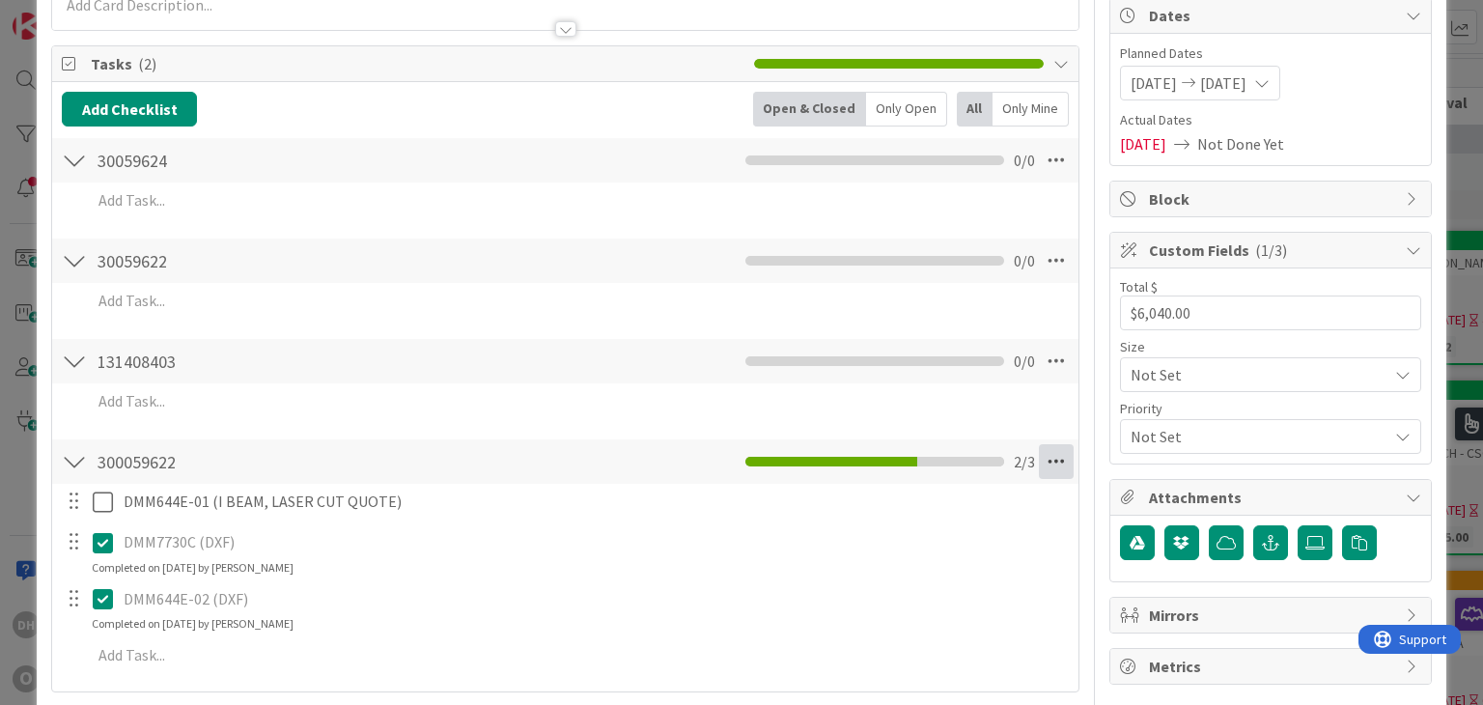
click at [1039, 453] on icon at bounding box center [1056, 461] width 35 height 35
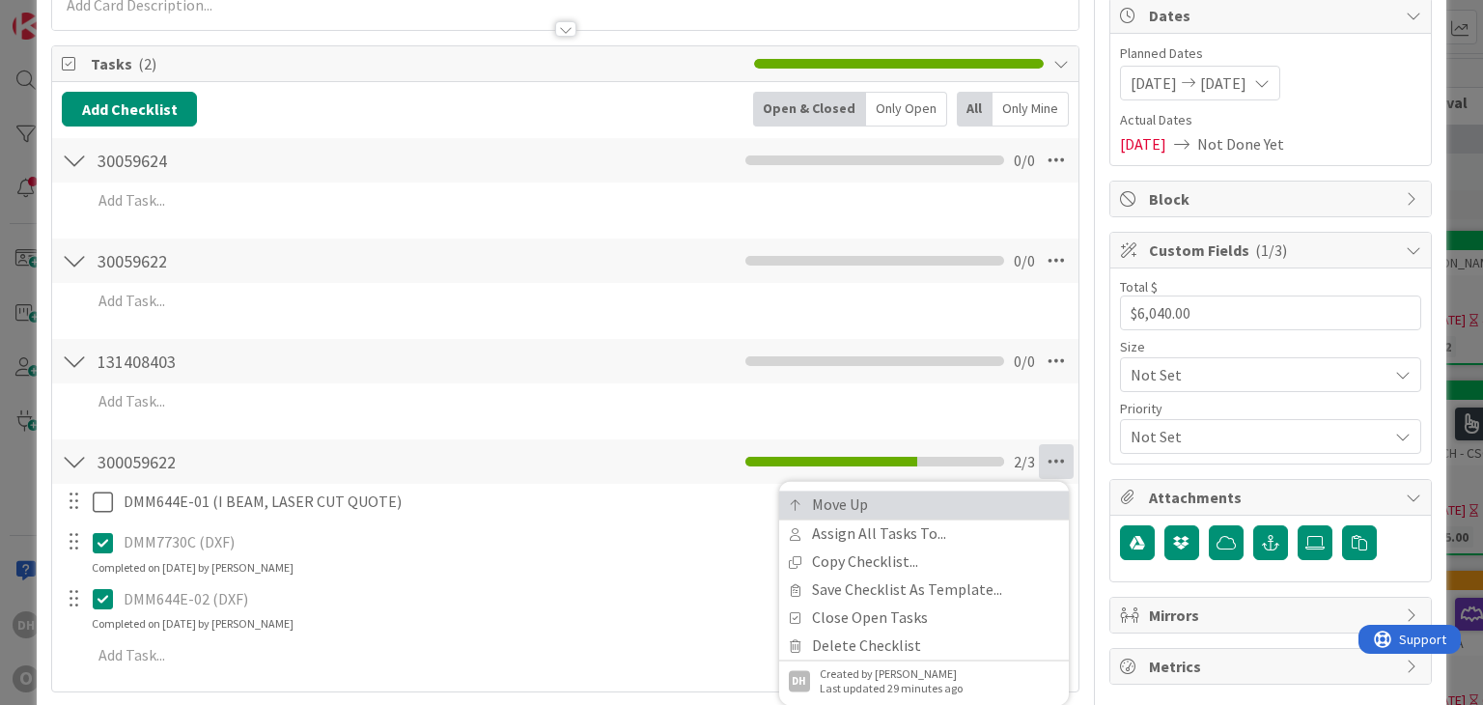
click at [876, 507] on link "Move Up" at bounding box center [924, 505] width 290 height 28
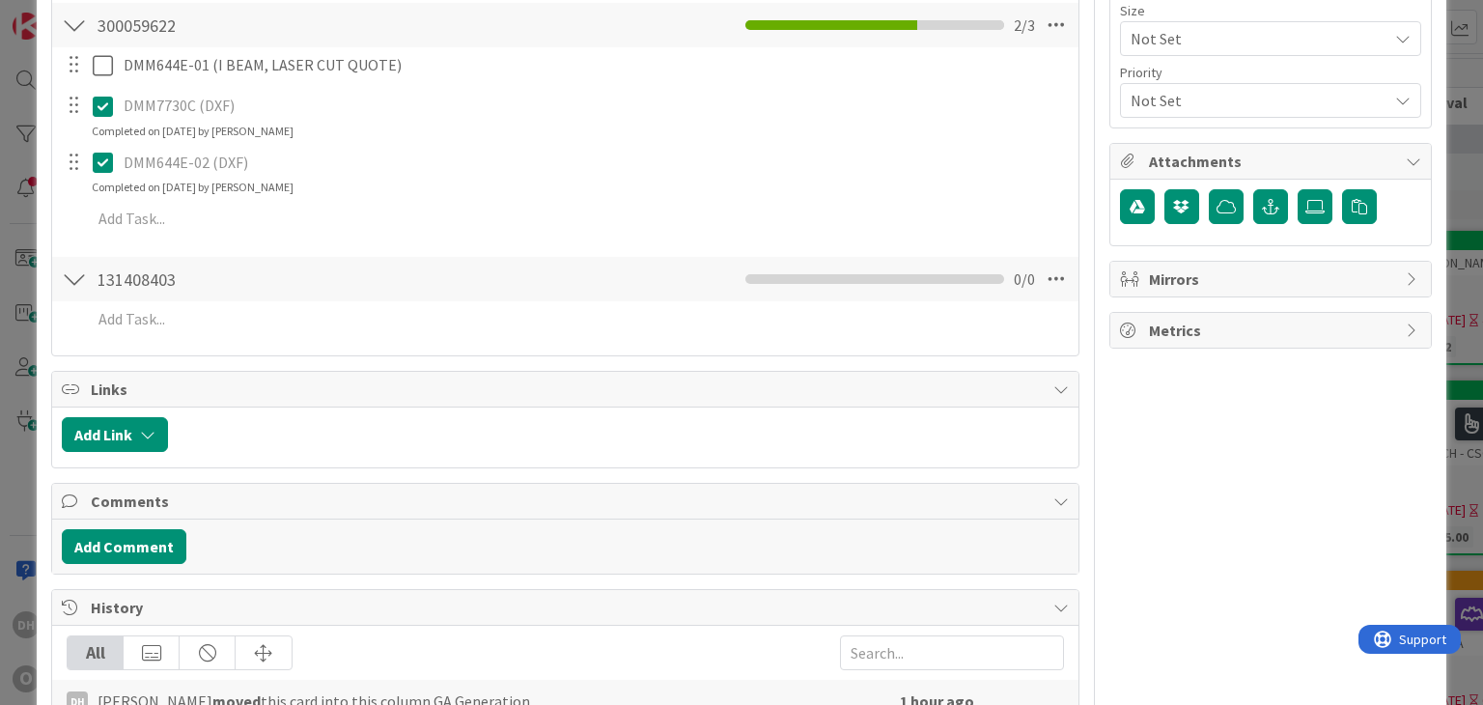
scroll to position [336, 0]
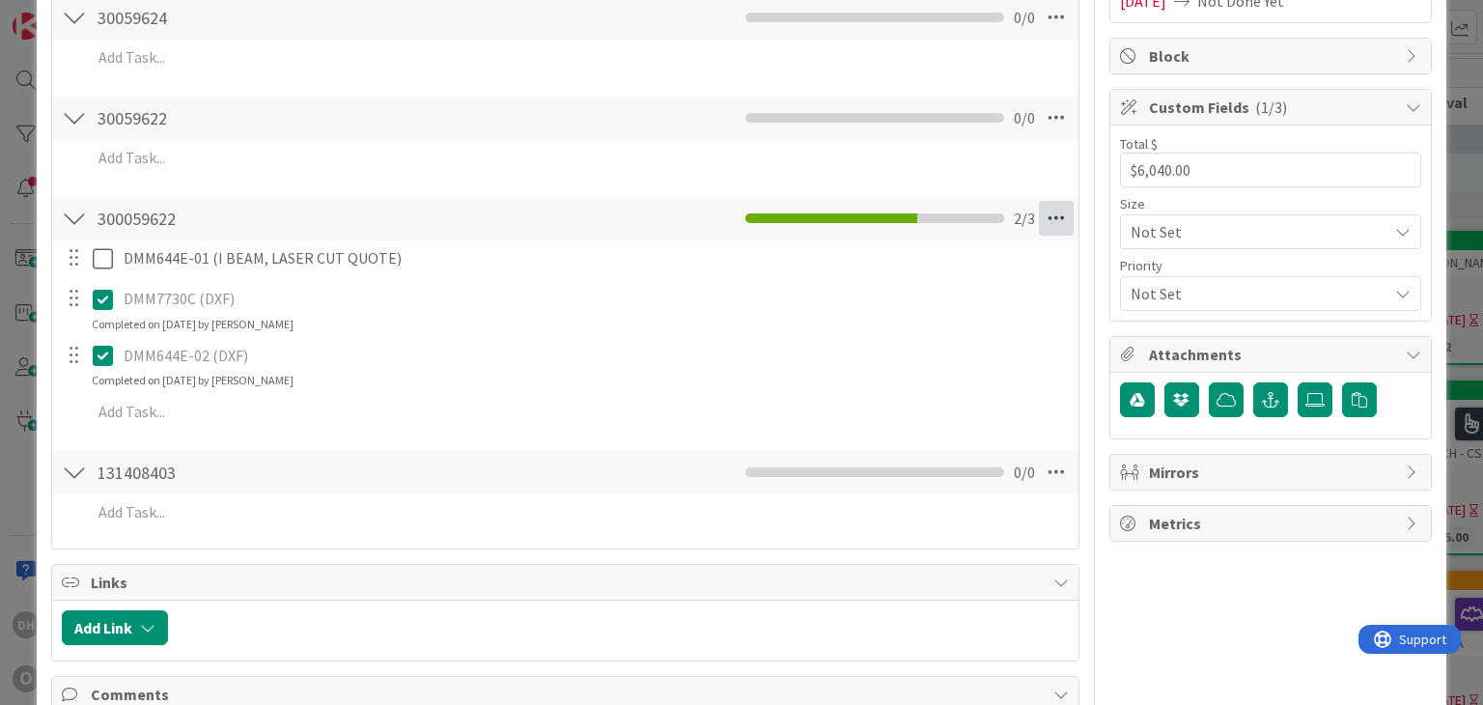
click at [1046, 221] on icon at bounding box center [1056, 218] width 35 height 35
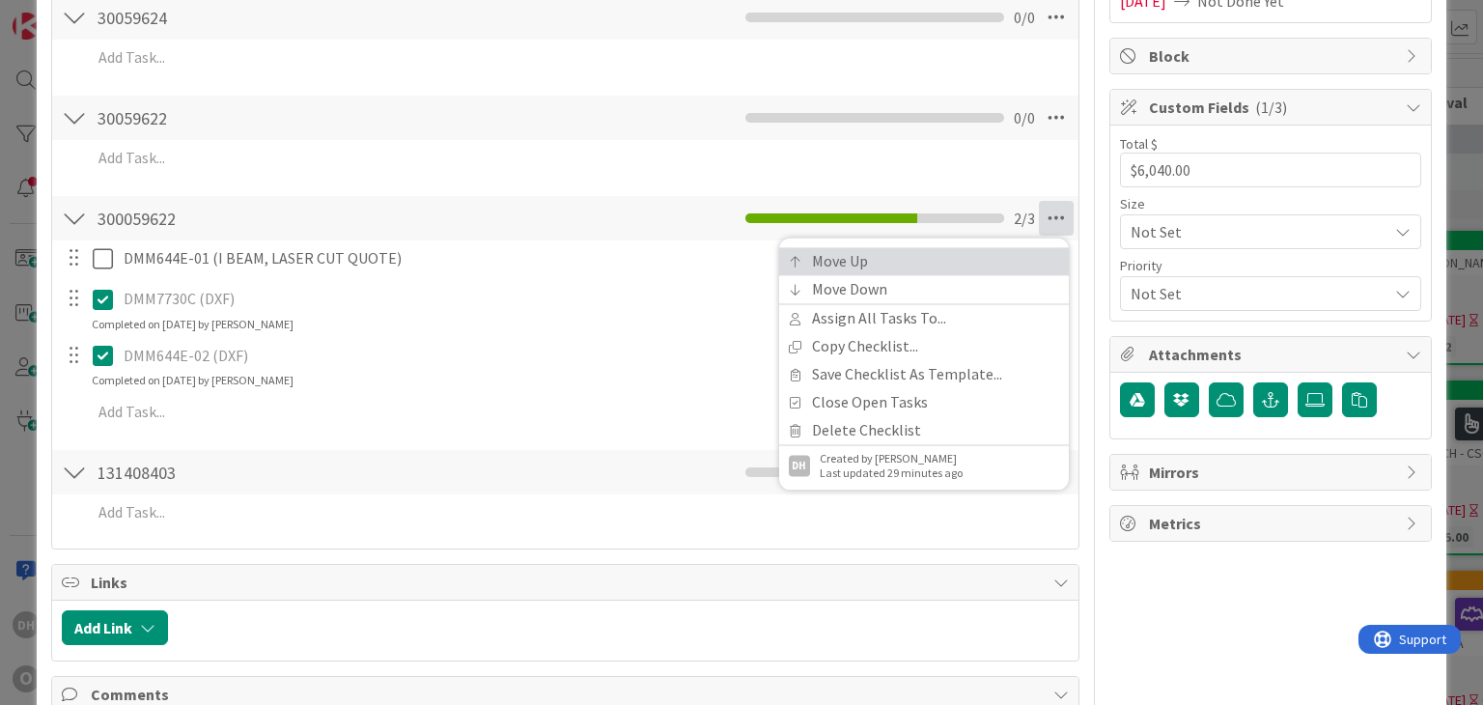
click at [988, 258] on link "Move Up" at bounding box center [924, 261] width 290 height 28
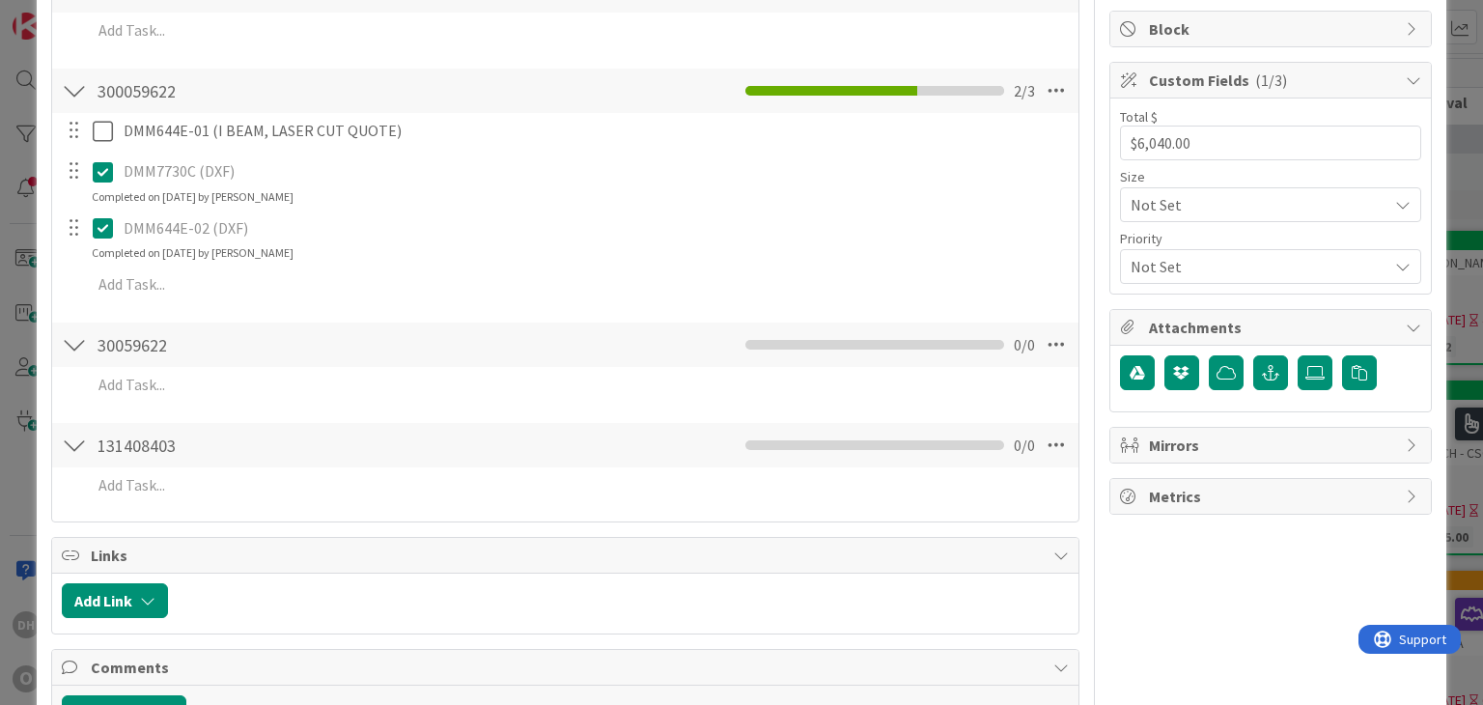
scroll to position [236, 0]
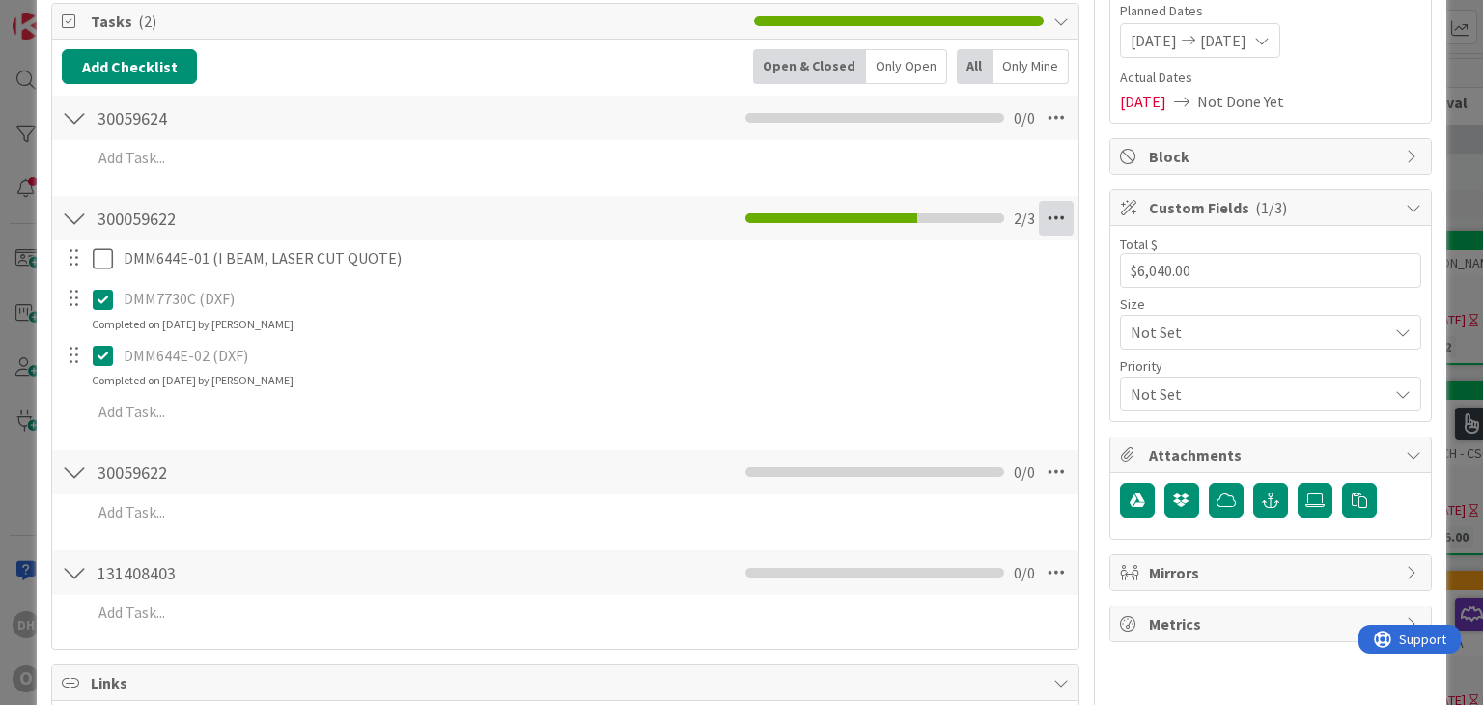
click at [1049, 213] on icon at bounding box center [1056, 218] width 35 height 35
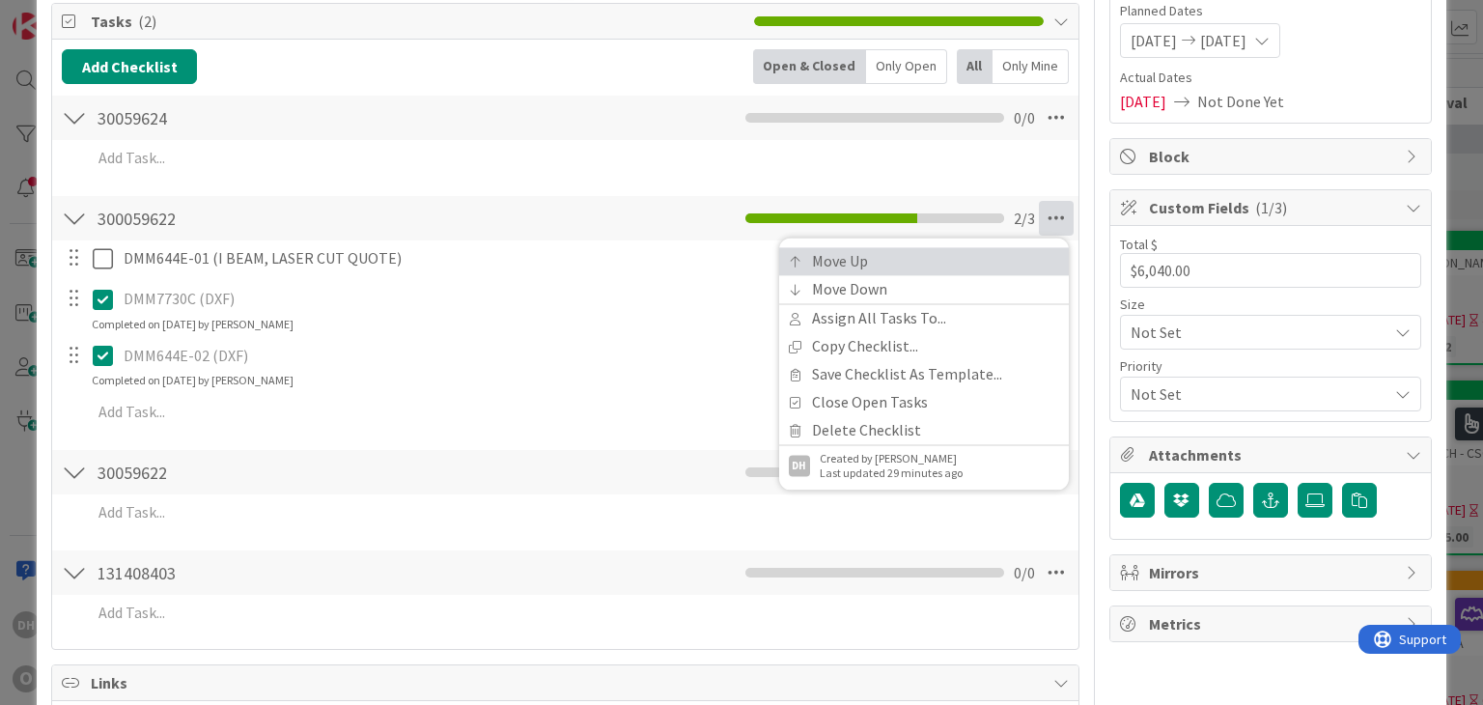
click at [991, 267] on link "Move Up" at bounding box center [924, 261] width 290 height 28
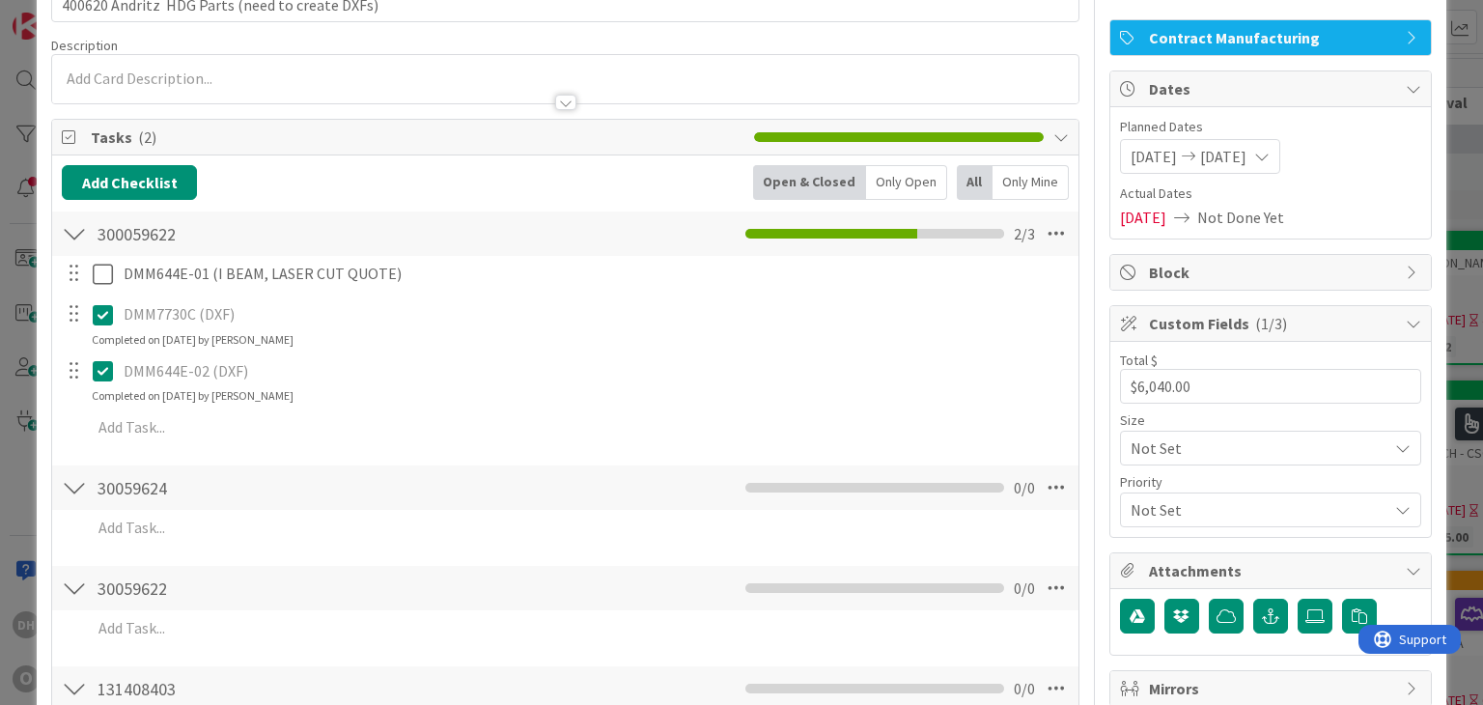
scroll to position [232, 0]
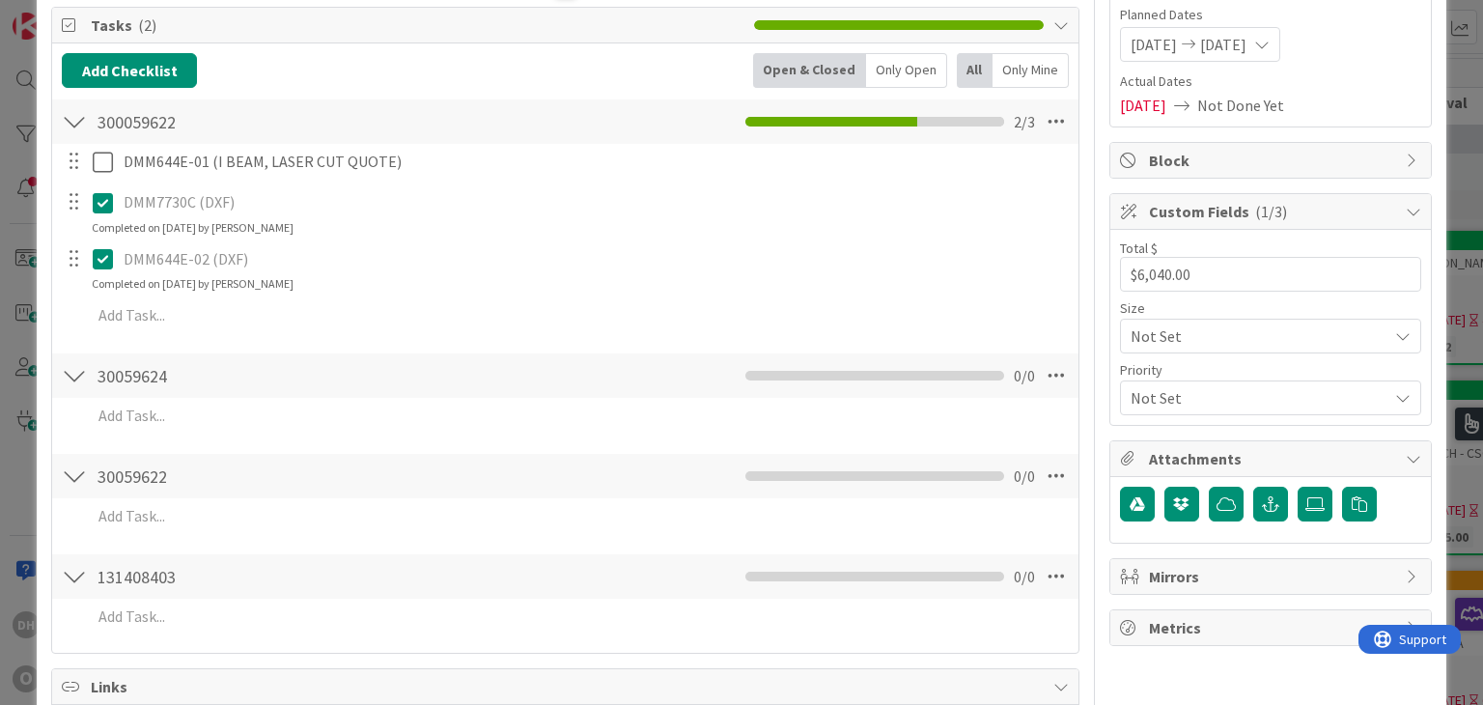
click at [287, 554] on div "131408403 Checklist Name 9 / 64 131408403 0 / 0" at bounding box center [565, 576] width 1026 height 44
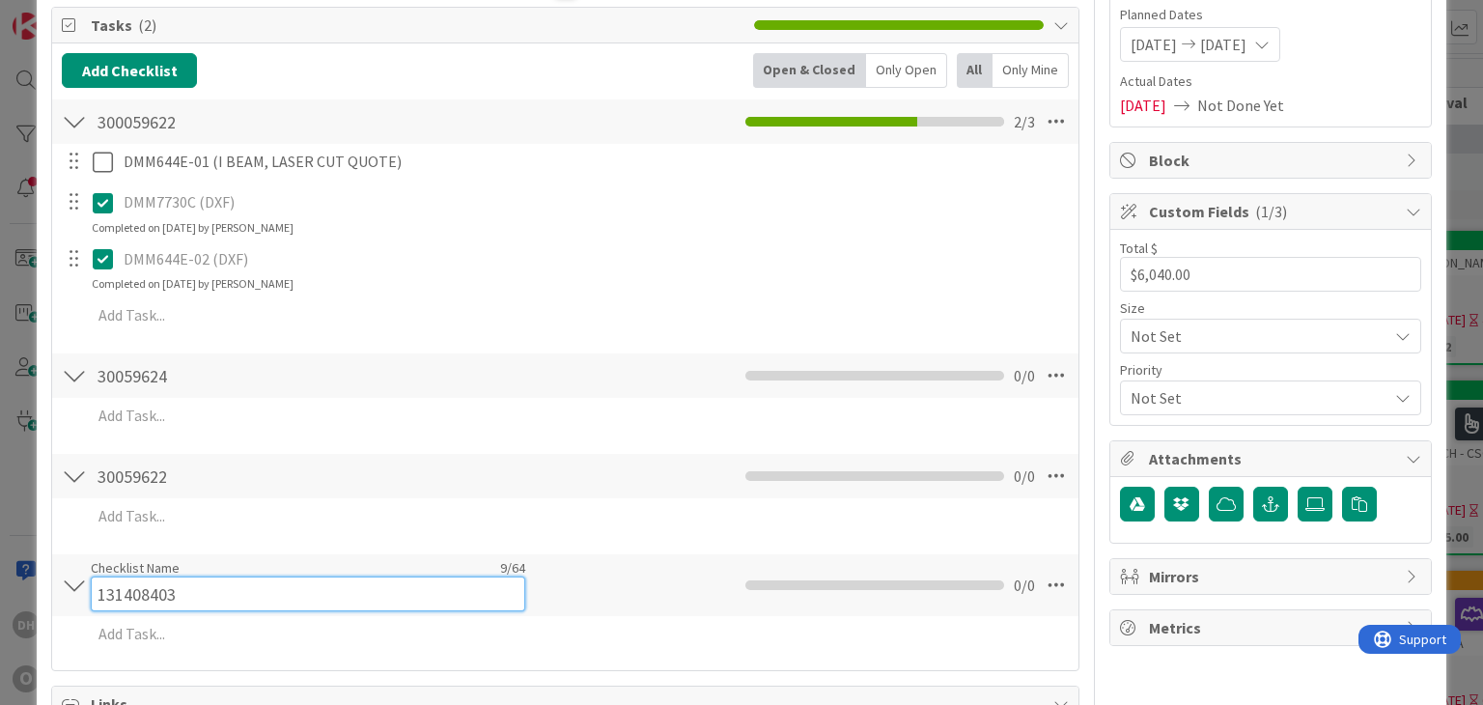
click at [263, 569] on div "Checklist Name 9 / 64 131408403" at bounding box center [308, 585] width 435 height 52
type input "131408403 (QTY: 3)"
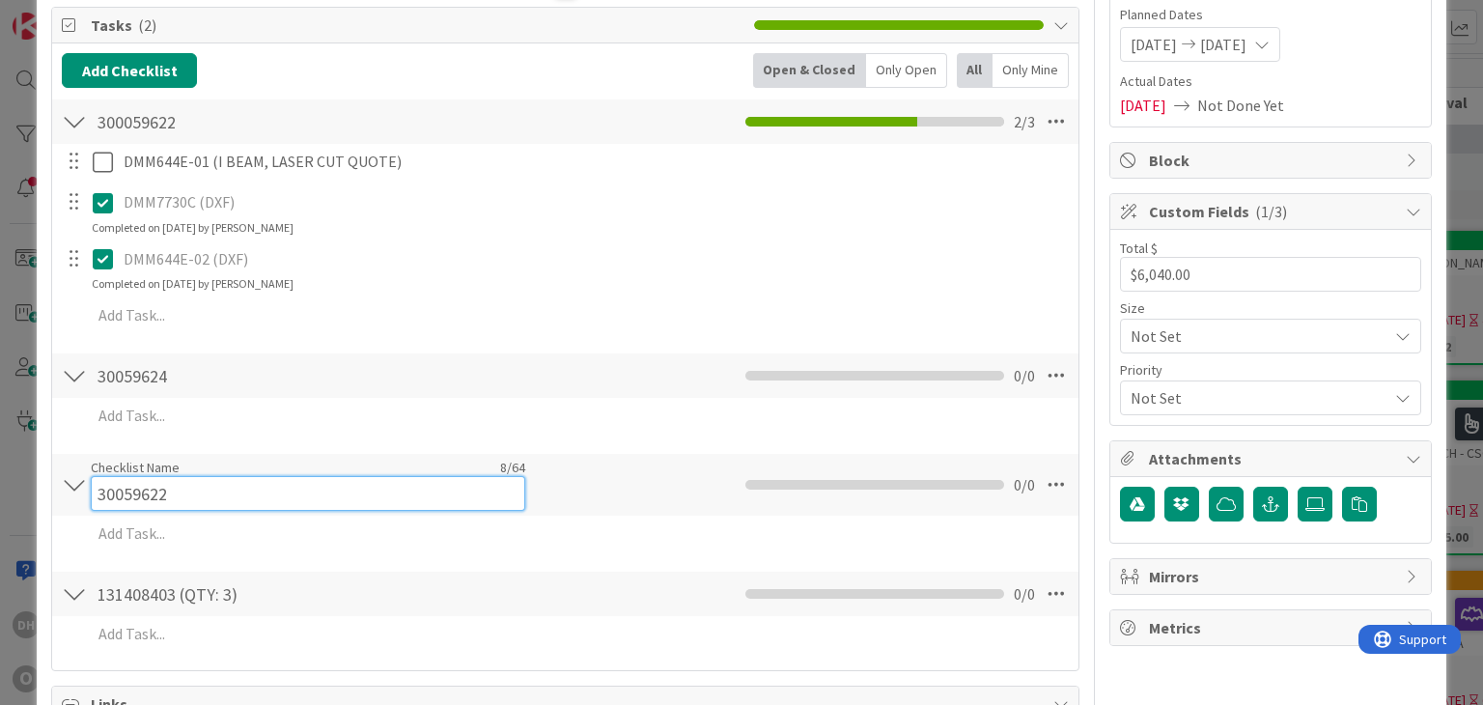
click at [243, 476] on input "30059622" at bounding box center [308, 493] width 435 height 35
drag, startPoint x: 238, startPoint y: 477, endPoint x: -14, endPoint y: 472, distance: 252.1
click at [0, 472] on html "DH O Kanban OCS Engineering Department 1x 2x 3x 7 Backlog Add Card... 5919 4006…" at bounding box center [741, 352] width 1483 height 705
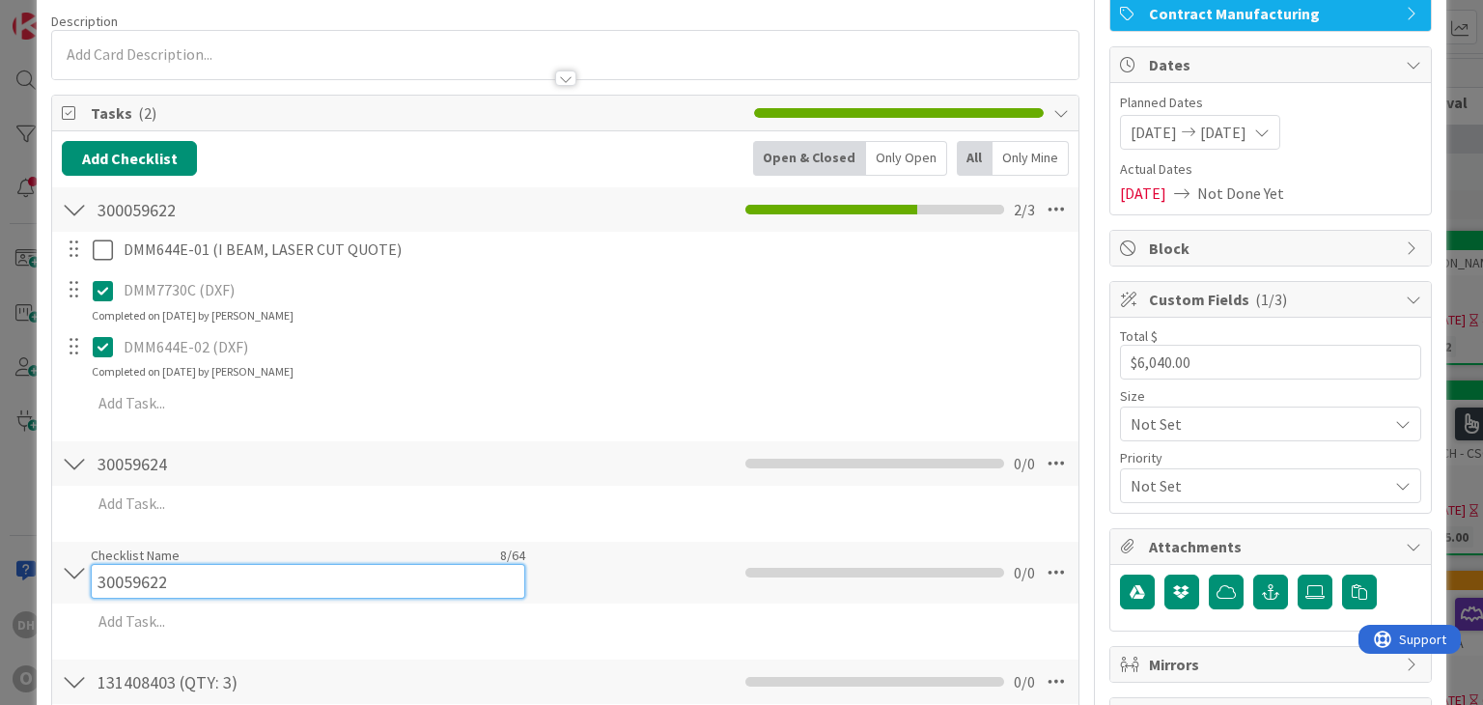
scroll to position [0, 0]
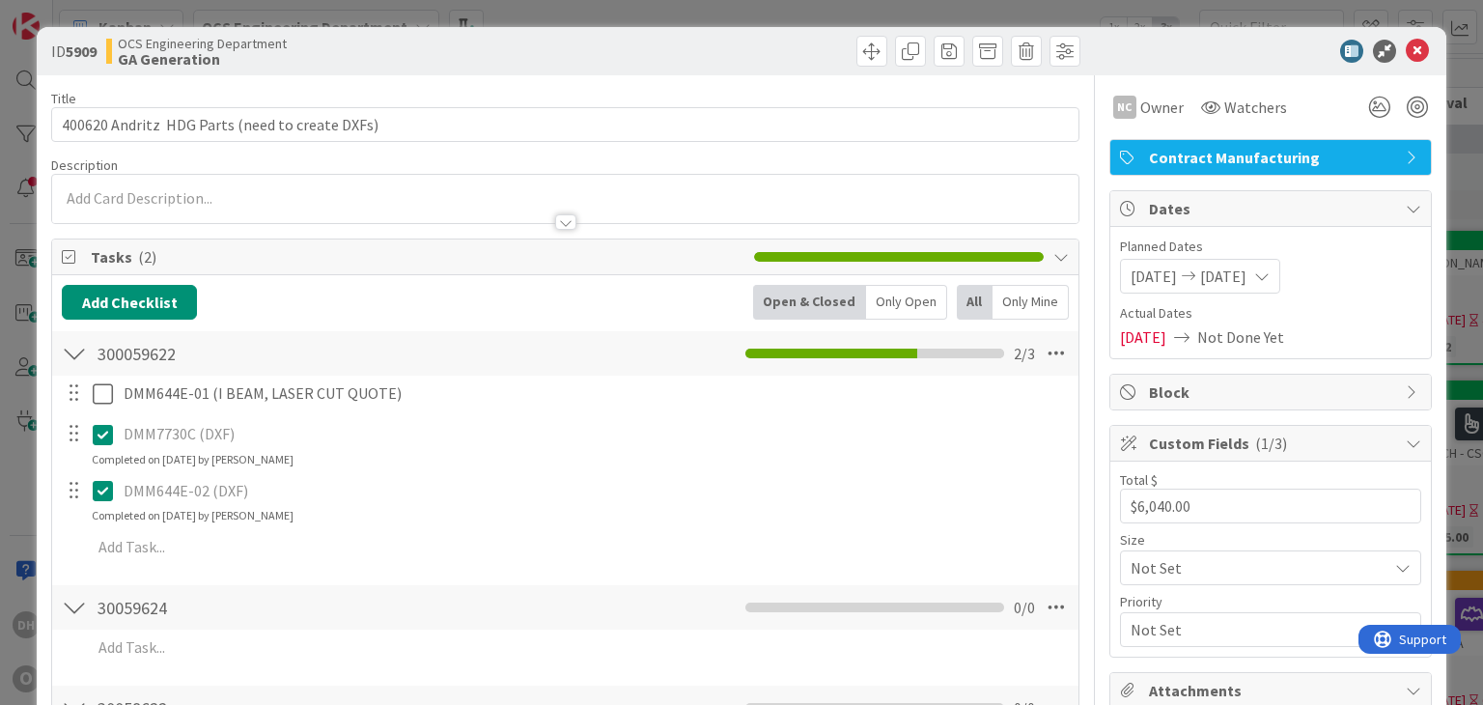
click at [1406, 61] on icon at bounding box center [1417, 51] width 23 height 23
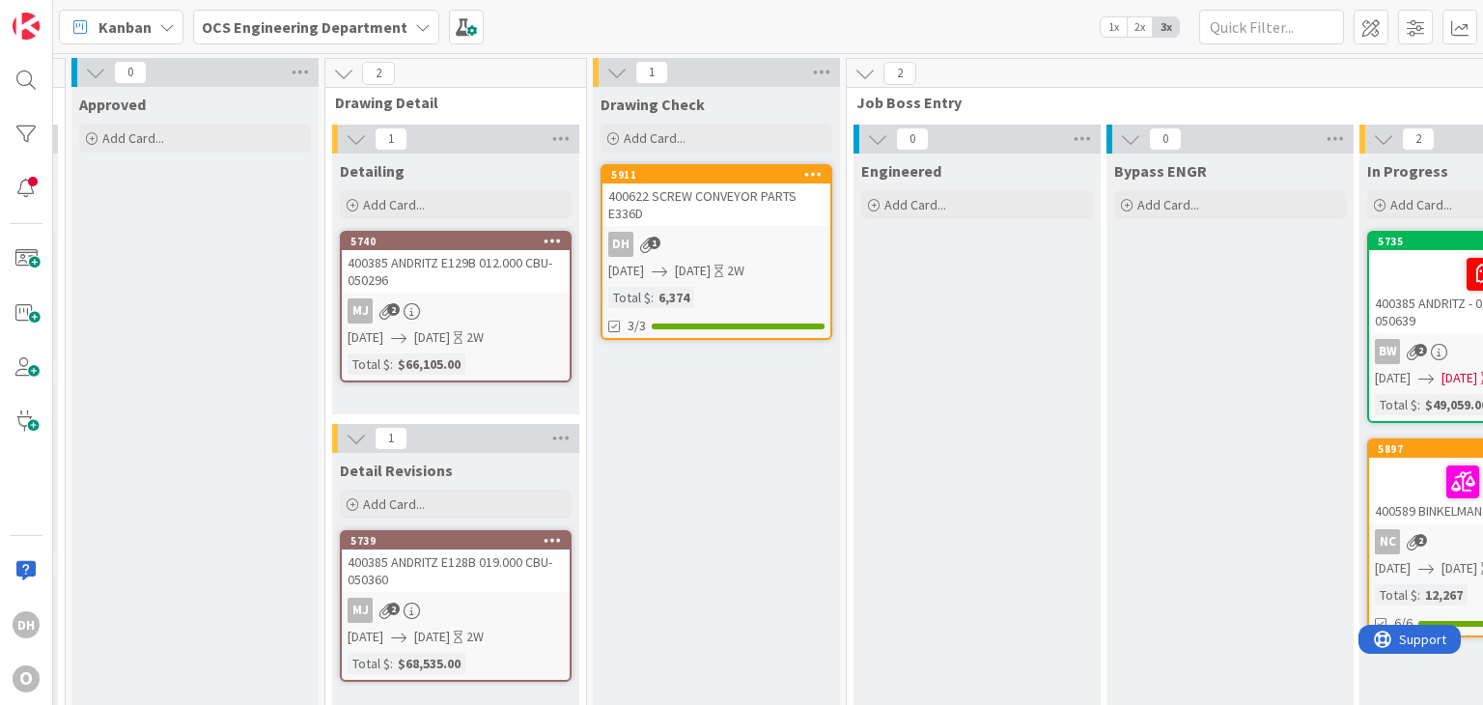
click at [698, 189] on div "400622 SCREW CONVEYOR PARTS E336D" at bounding box center [717, 204] width 228 height 42
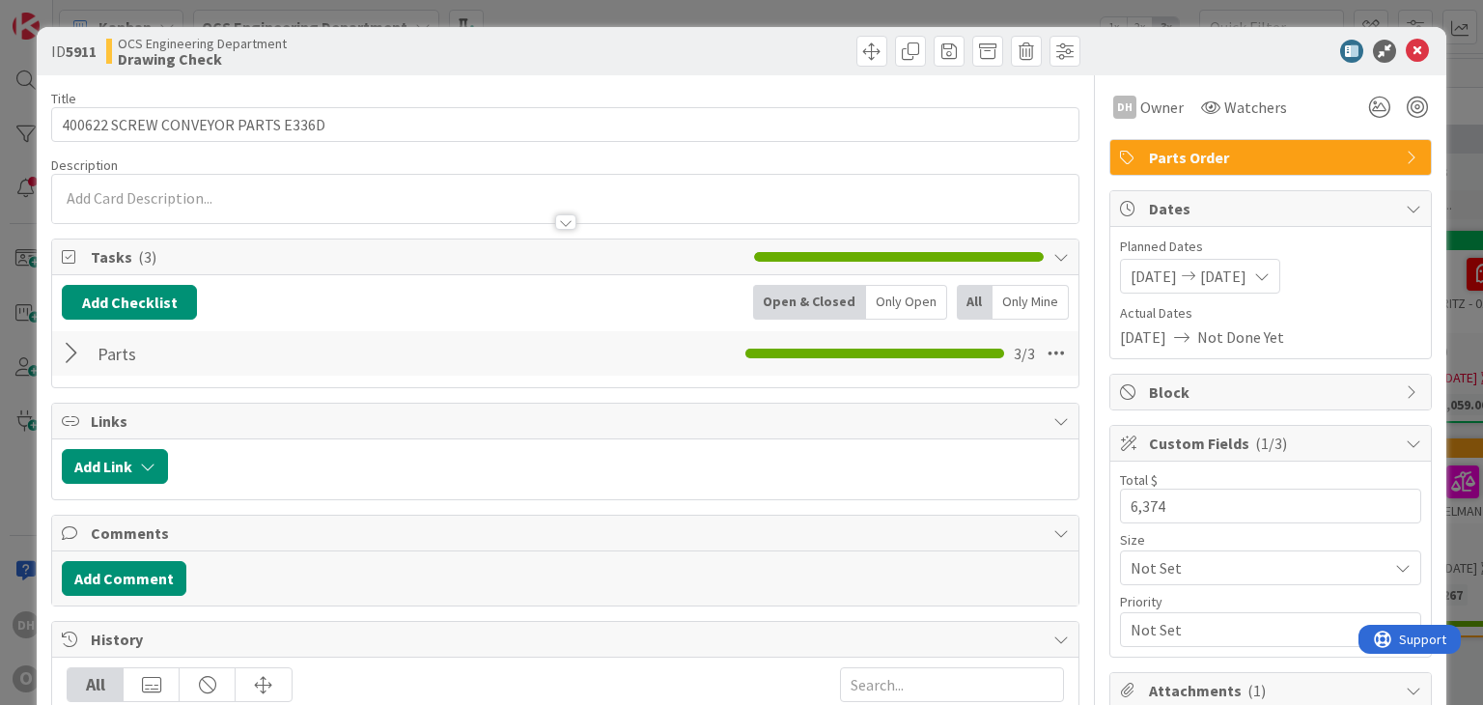
click at [70, 342] on div at bounding box center [74, 353] width 25 height 35
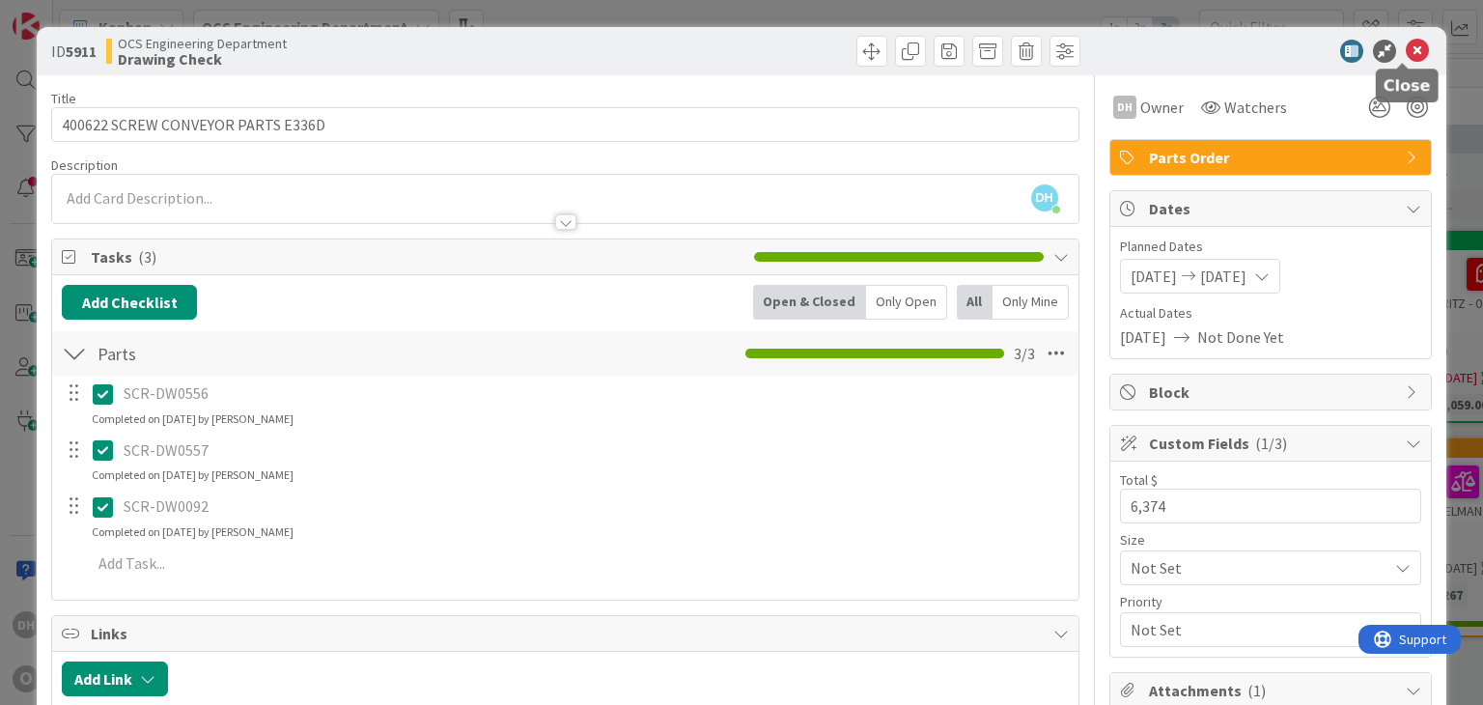
click at [1406, 46] on icon at bounding box center [1417, 51] width 23 height 23
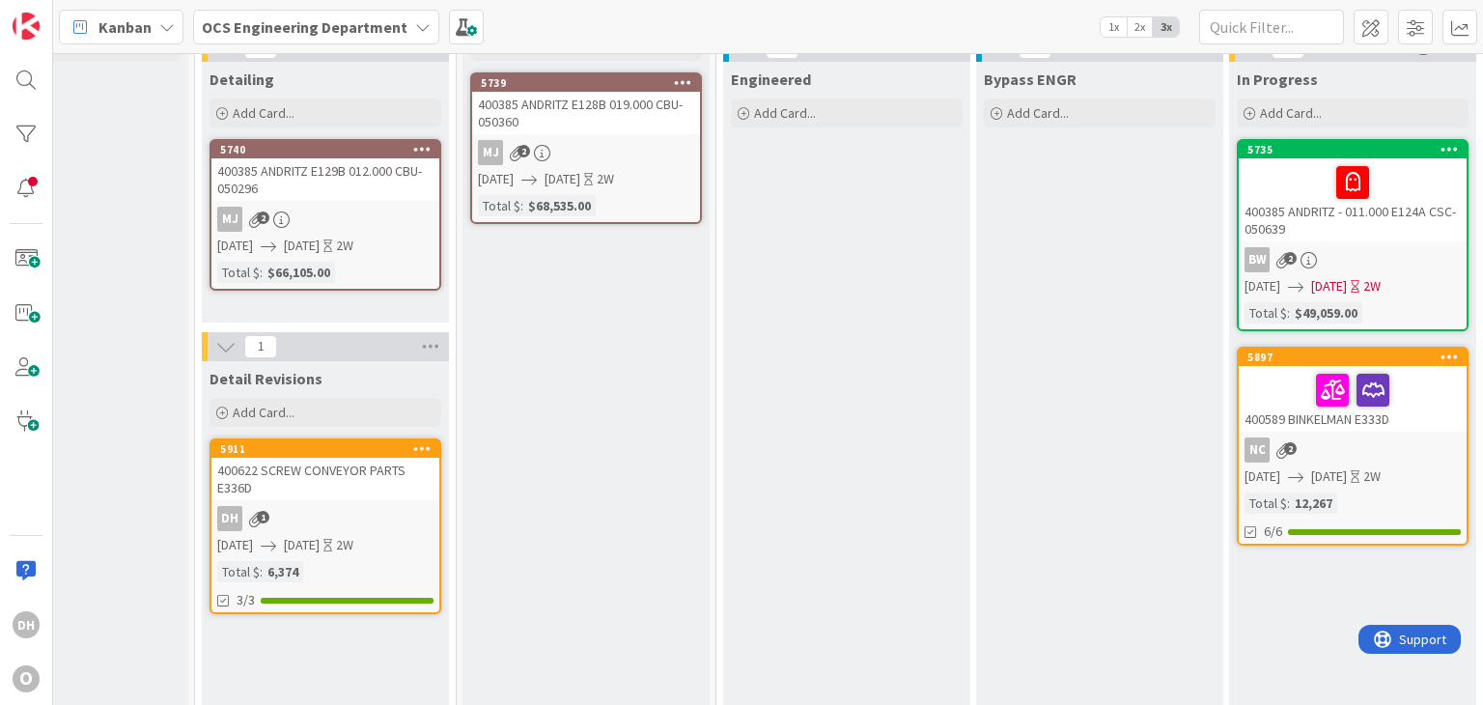
scroll to position [0, 1668]
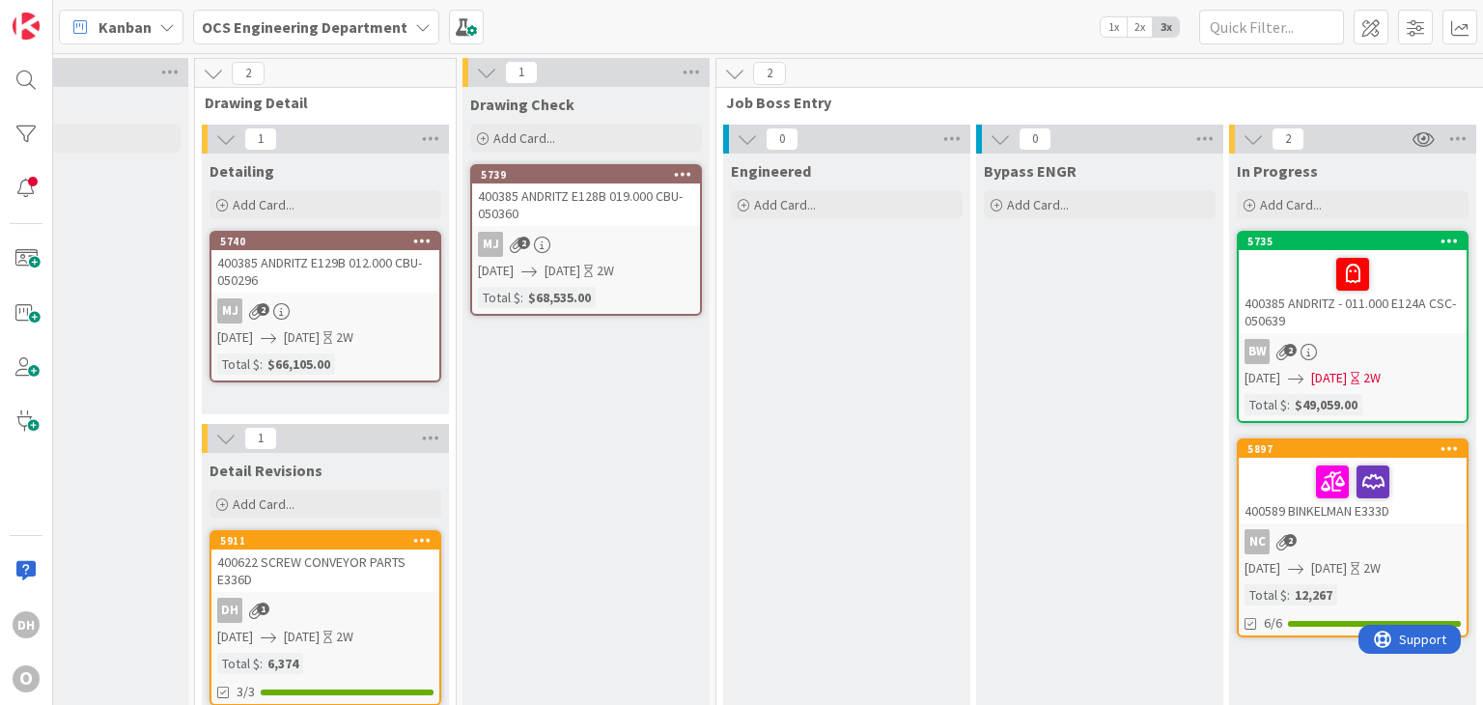
click at [388, 572] on div "400622 SCREW CONVEYOR PARTS E336D" at bounding box center [325, 570] width 228 height 42
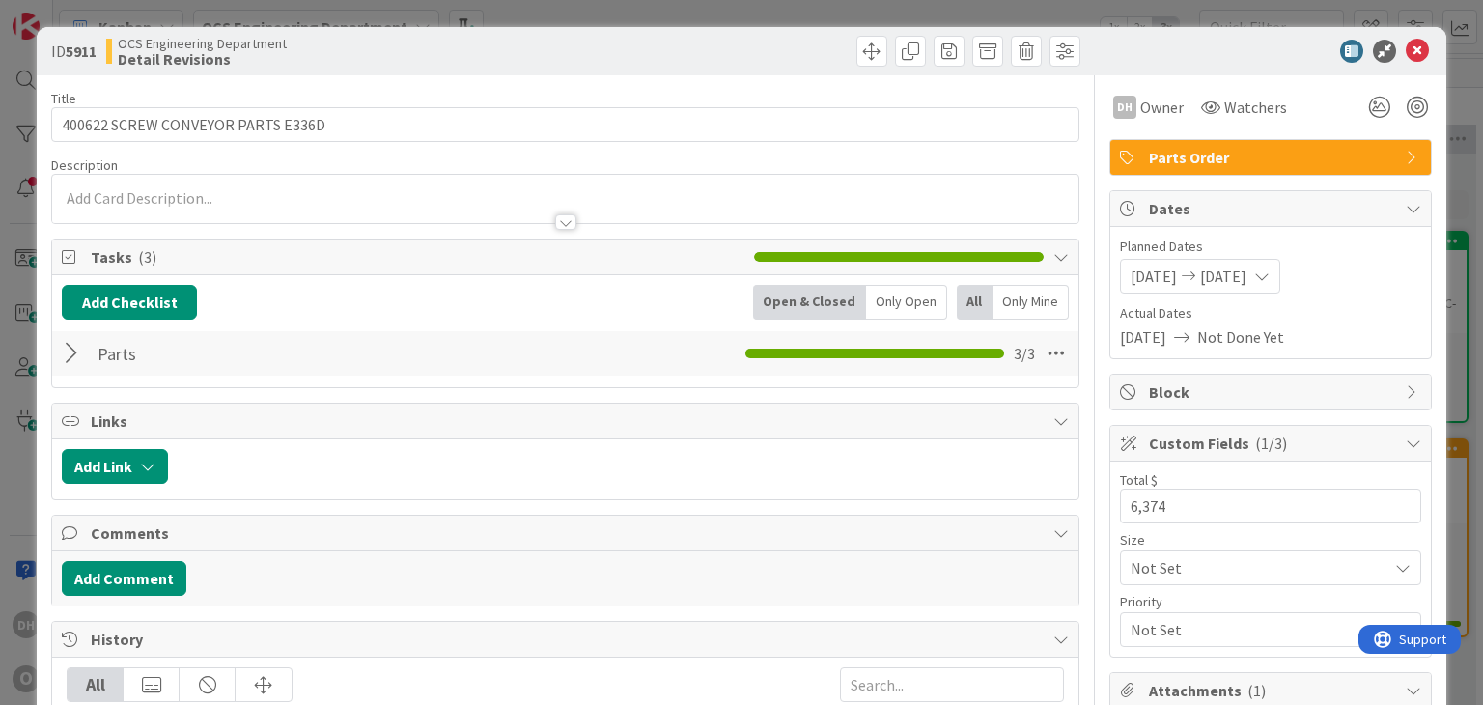
click at [62, 355] on div at bounding box center [74, 353] width 25 height 35
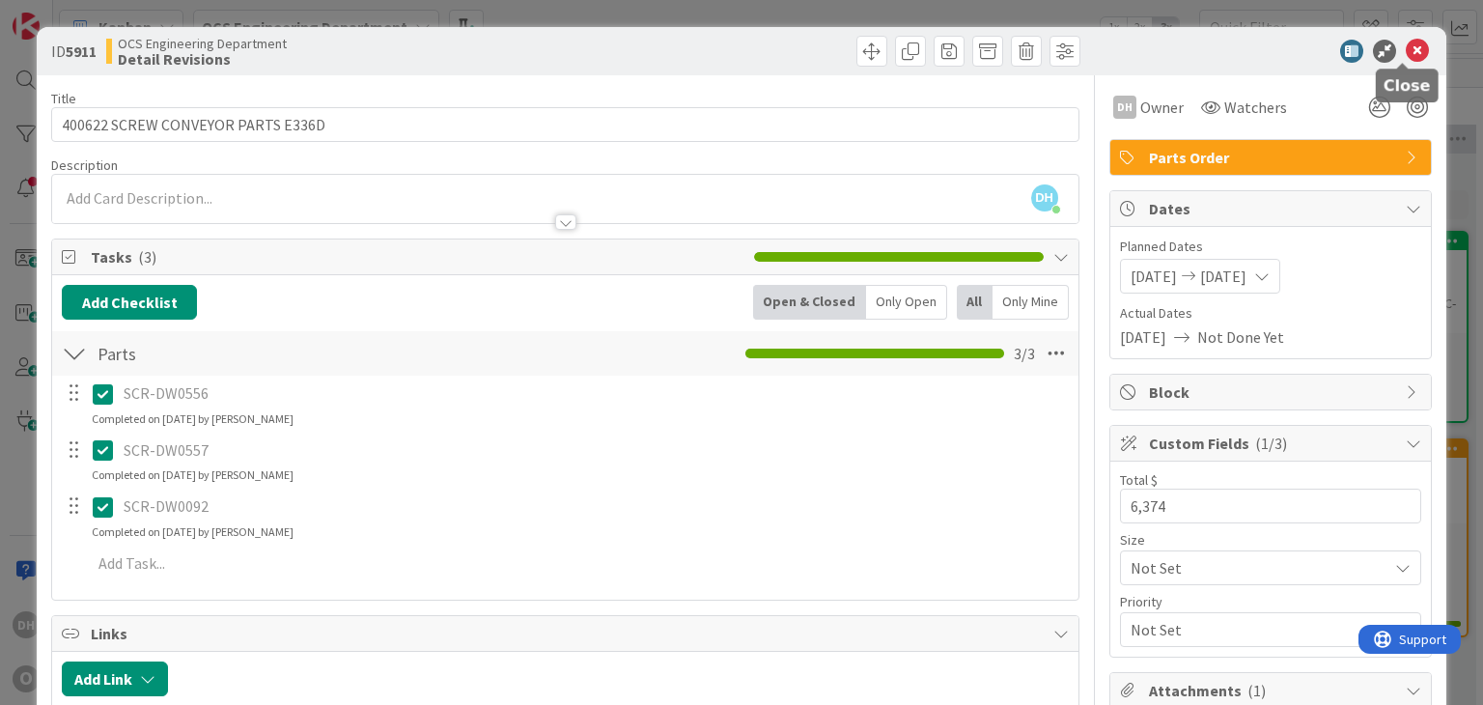
click at [1413, 47] on icon at bounding box center [1417, 51] width 23 height 23
